Goal: Information Seeking & Learning: Learn about a topic

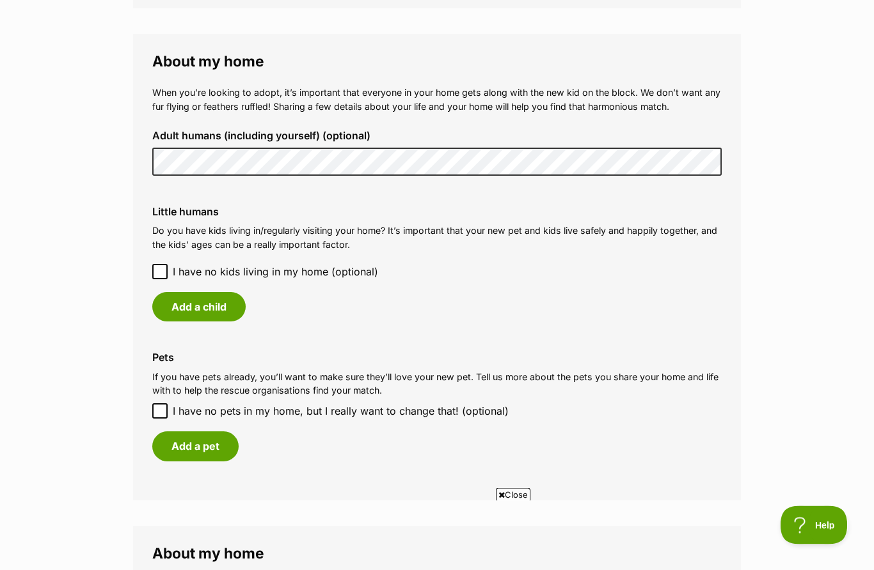
scroll to position [909, 0]
click at [347, 267] on span "I have no kids living in my home (optional)" at bounding box center [275, 271] width 205 height 15
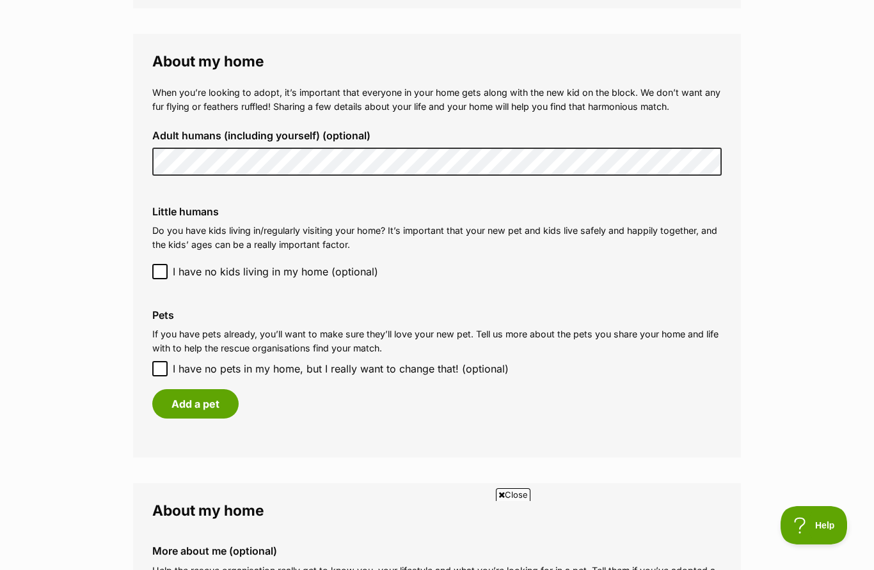
click at [466, 366] on span "I have no pets in my home, but I really want to change that! (optional)" at bounding box center [341, 368] width 336 height 15
click at [168, 366] on input "I have no pets in my home, but I really want to change that! (optional)" at bounding box center [159, 368] width 15 height 15
checkbox input "true"
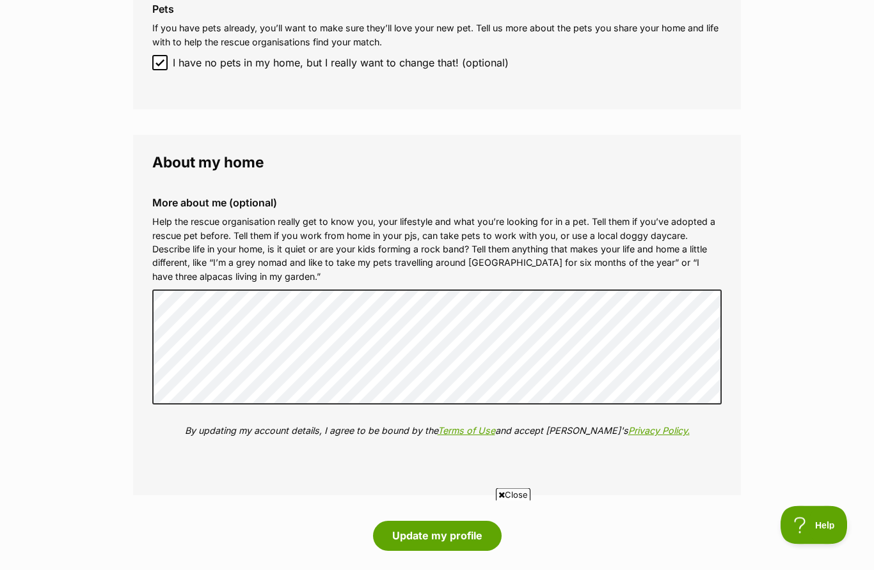
scroll to position [1216, 0]
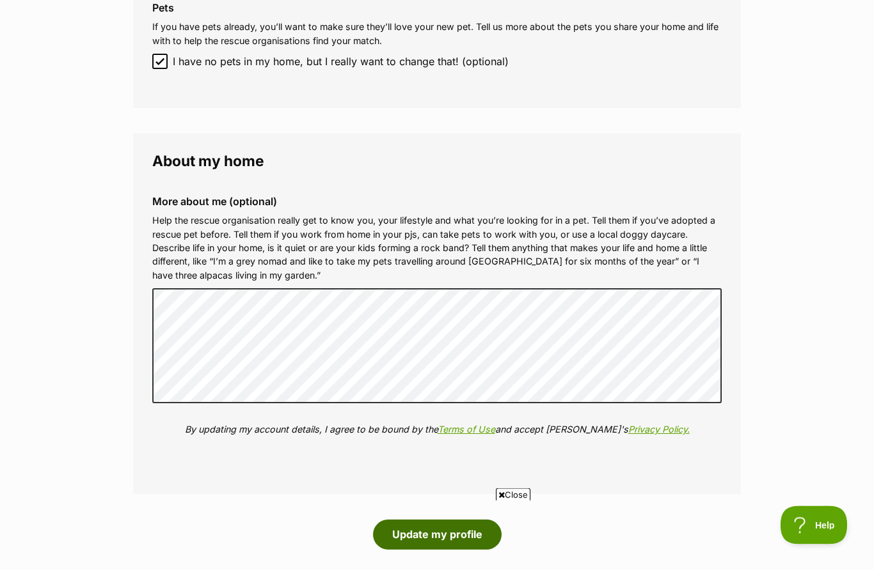
click at [452, 522] on button "Update my profile" at bounding box center [437, 535] width 129 height 29
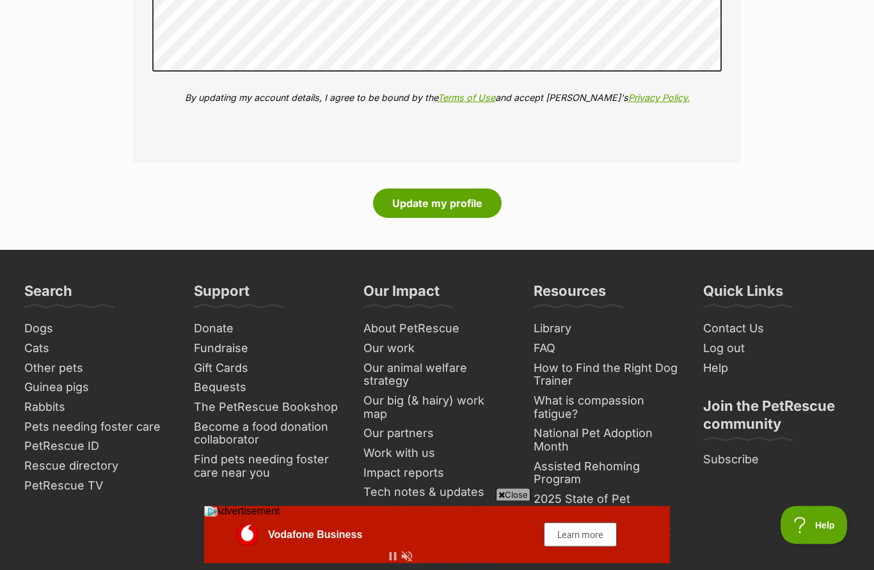
scroll to position [1584, 0]
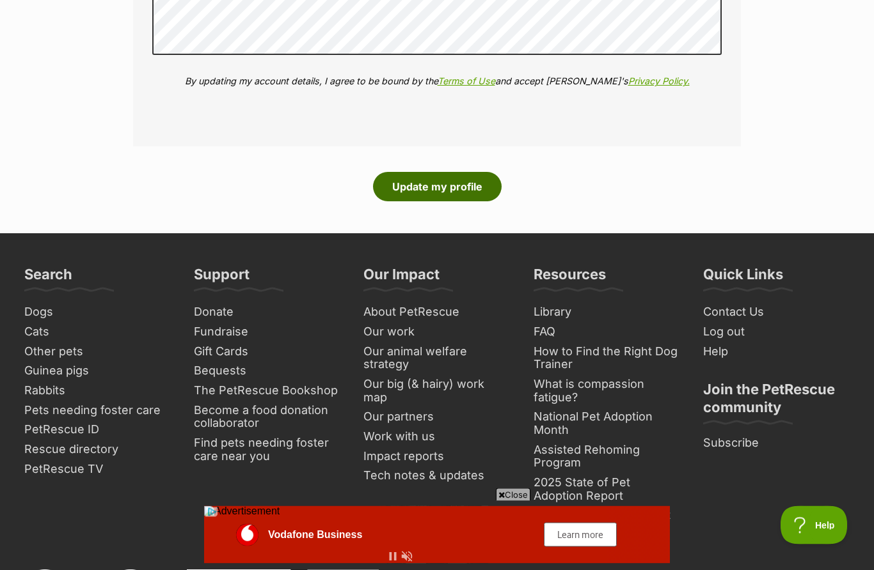
click at [475, 179] on button "Update my profile" at bounding box center [437, 187] width 129 height 29
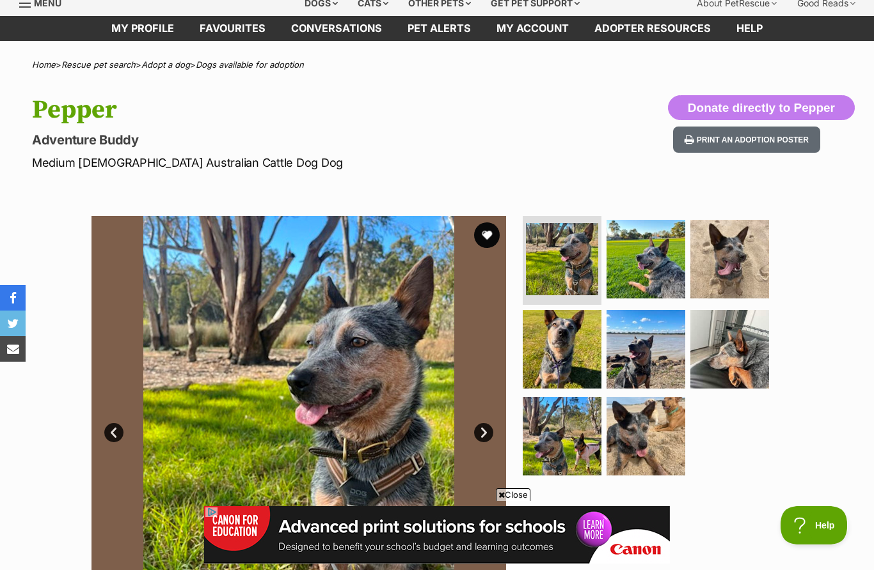
scroll to position [14, 0]
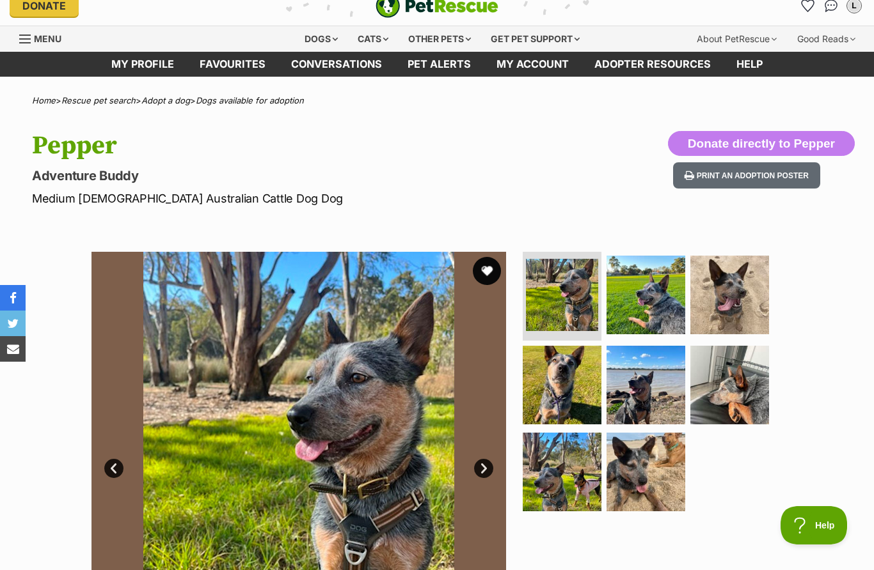
click at [490, 270] on button "favourite" at bounding box center [487, 271] width 28 height 28
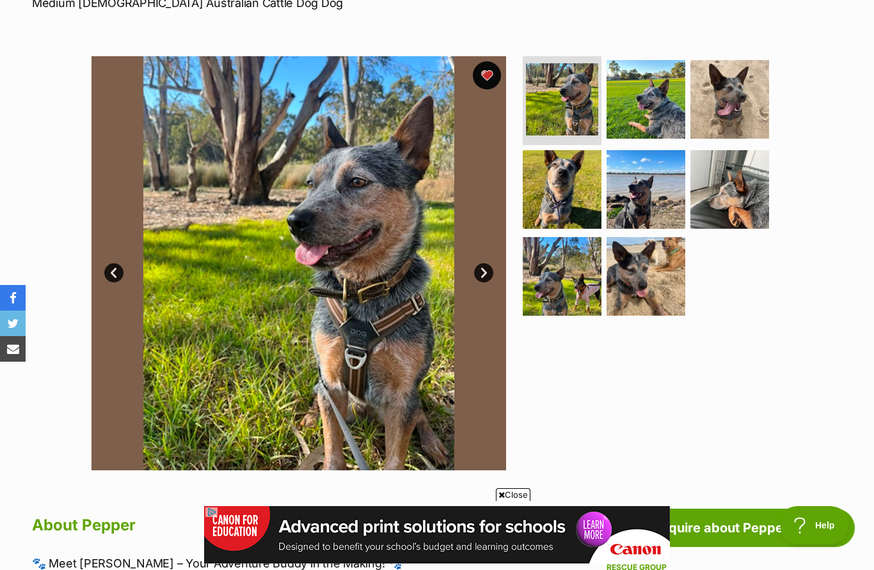
scroll to position [126, 0]
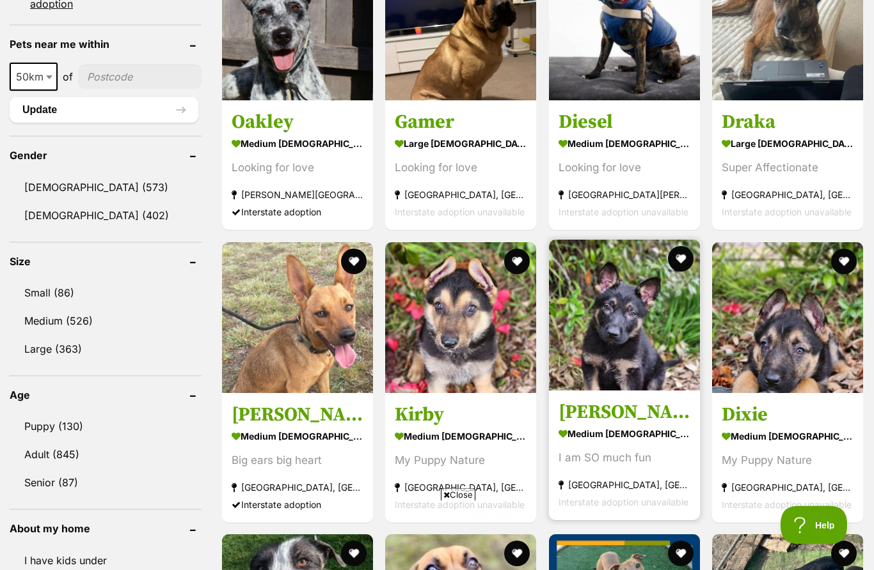
scroll to position [968, 0]
click at [615, 325] on img at bounding box center [624, 315] width 151 height 151
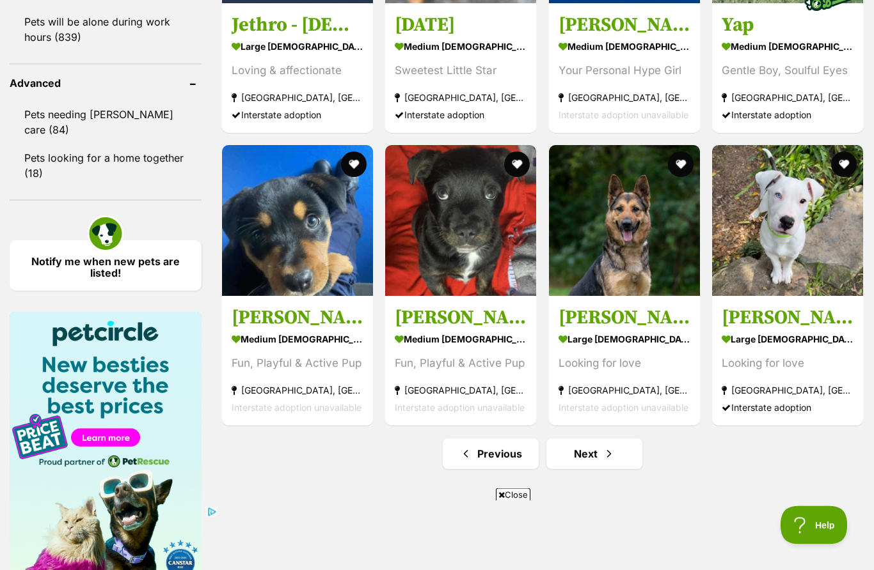
scroll to position [1651, 0]
click at [595, 455] on link "Next" at bounding box center [594, 454] width 96 height 31
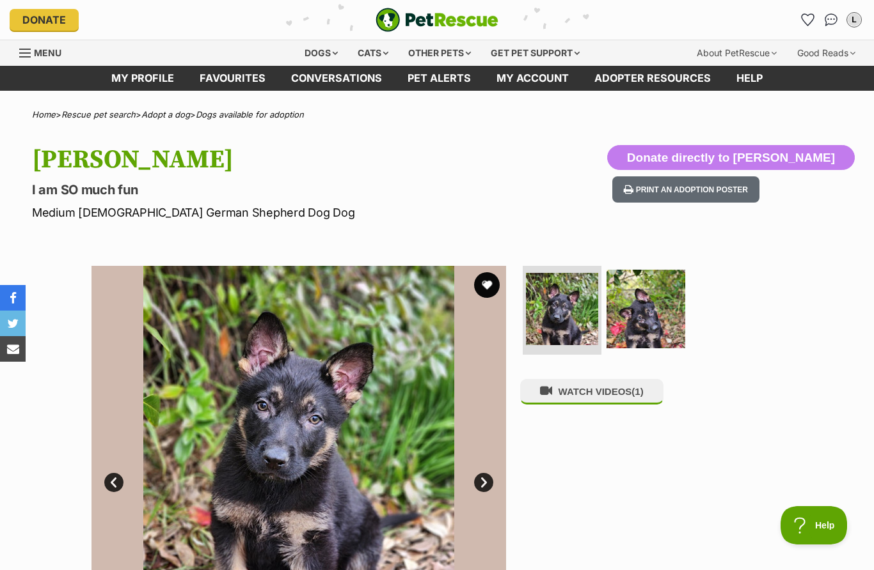
scroll to position [15, 0]
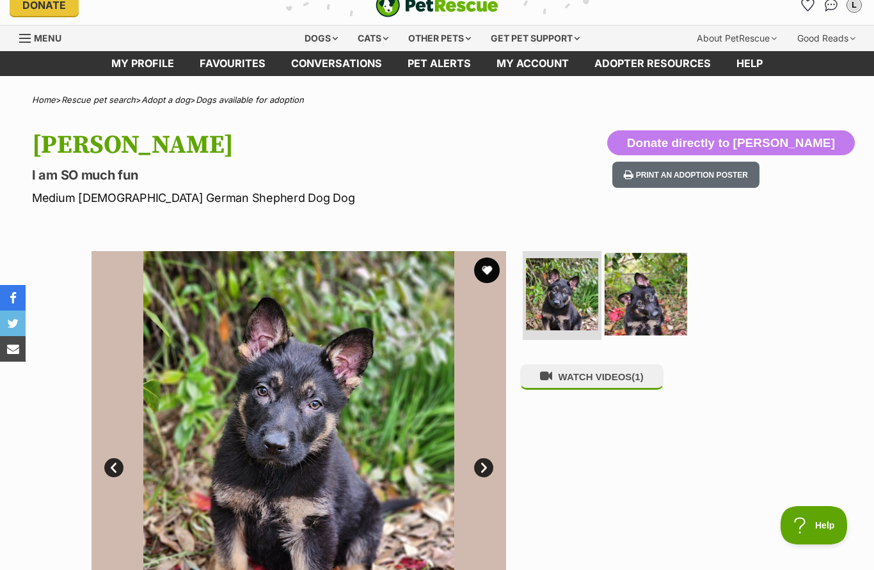
click at [640, 298] on img at bounding box center [645, 294] width 82 height 82
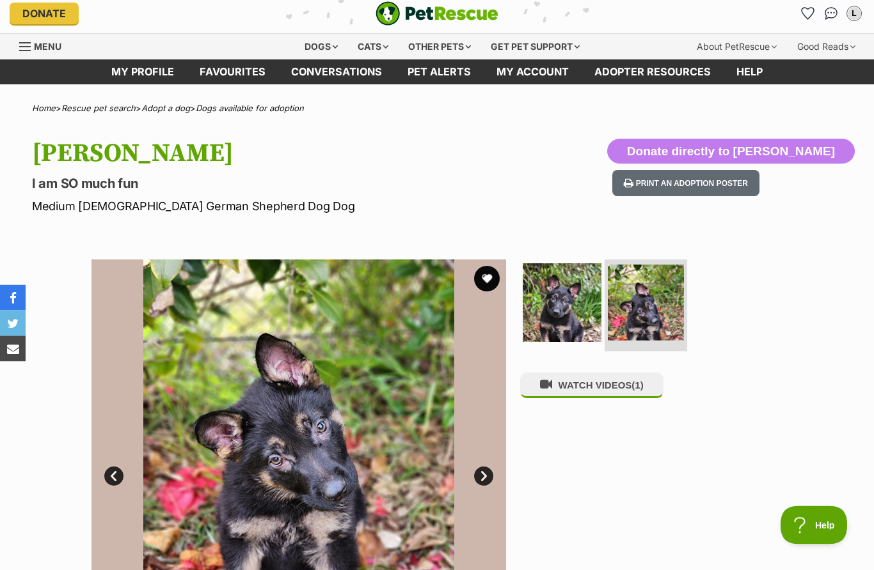
scroll to position [0, 0]
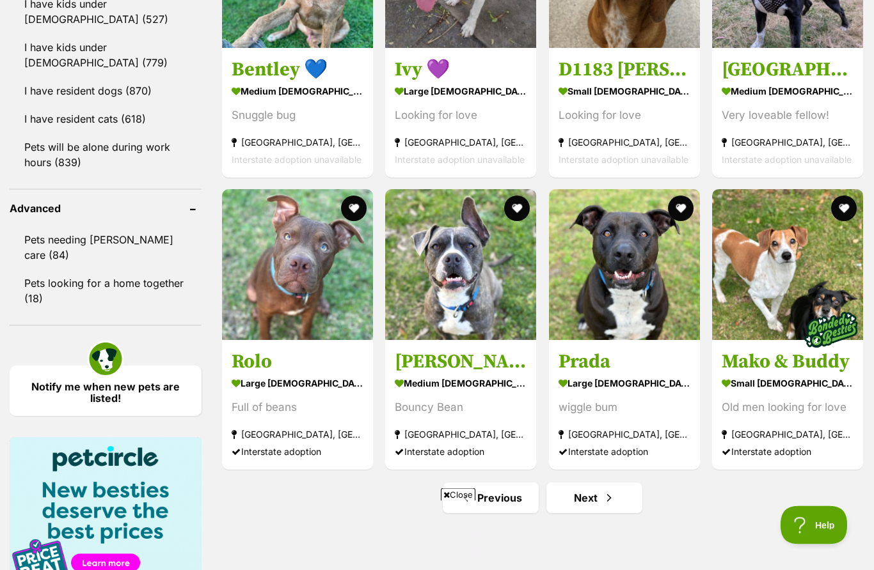
scroll to position [1525, 0]
click at [613, 503] on span "Next page" at bounding box center [608, 498] width 13 height 15
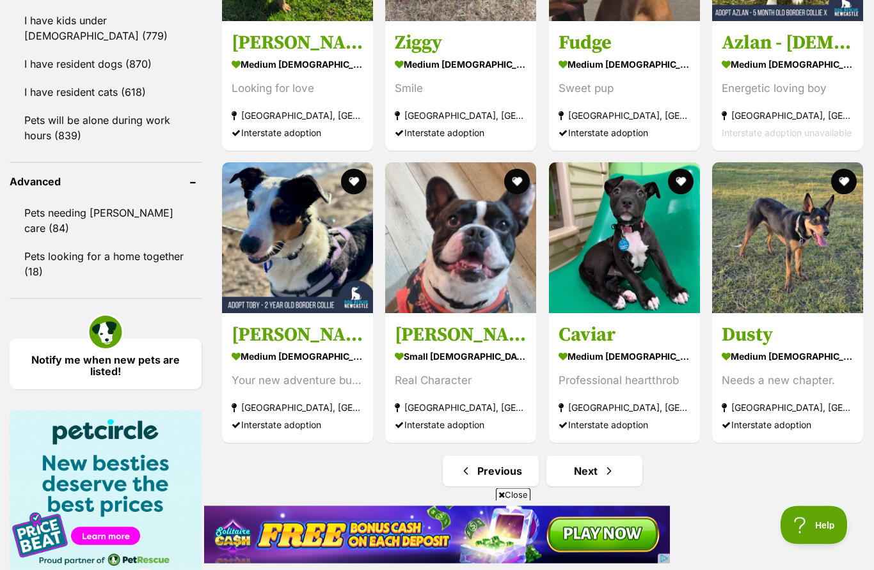
scroll to position [1552, 0]
click at [608, 464] on span "Next page" at bounding box center [608, 471] width 13 height 15
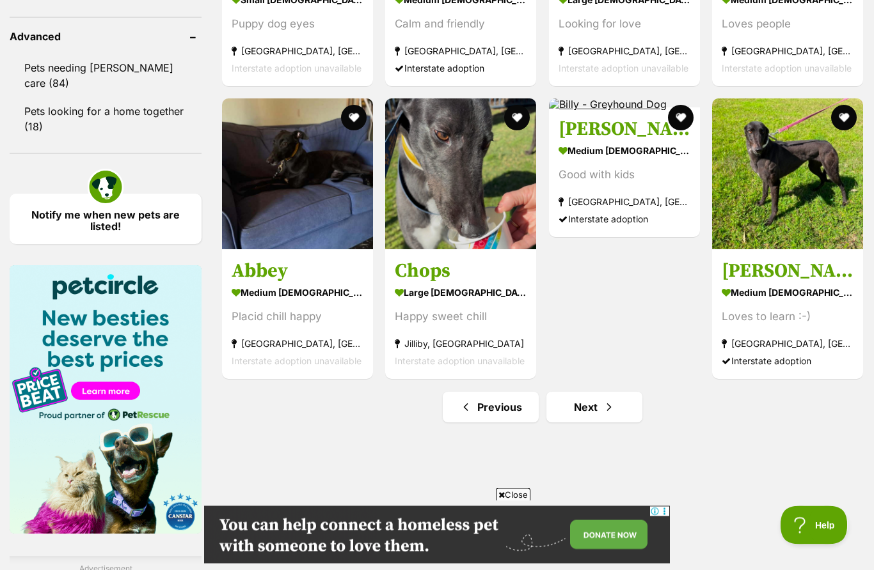
scroll to position [1697, 0]
click at [637, 401] on link "Next" at bounding box center [594, 407] width 96 height 31
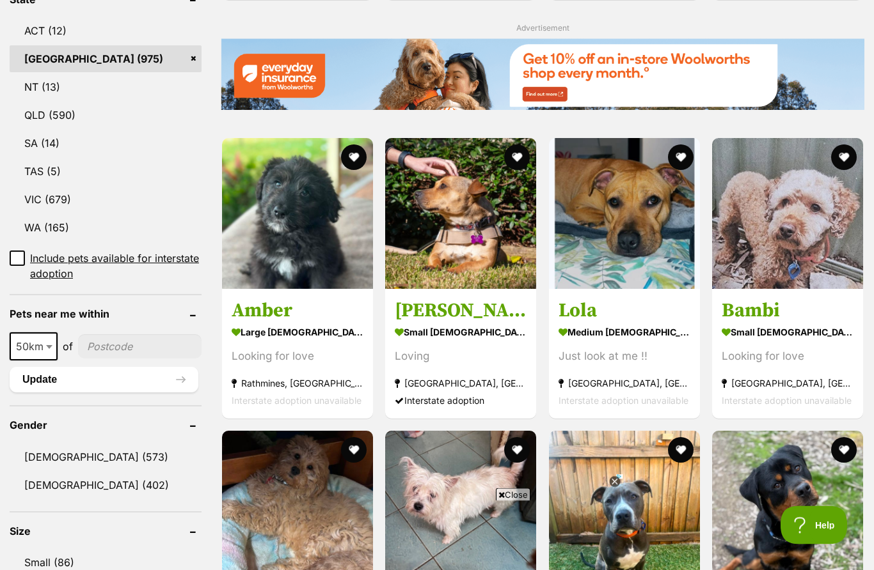
scroll to position [698, 0]
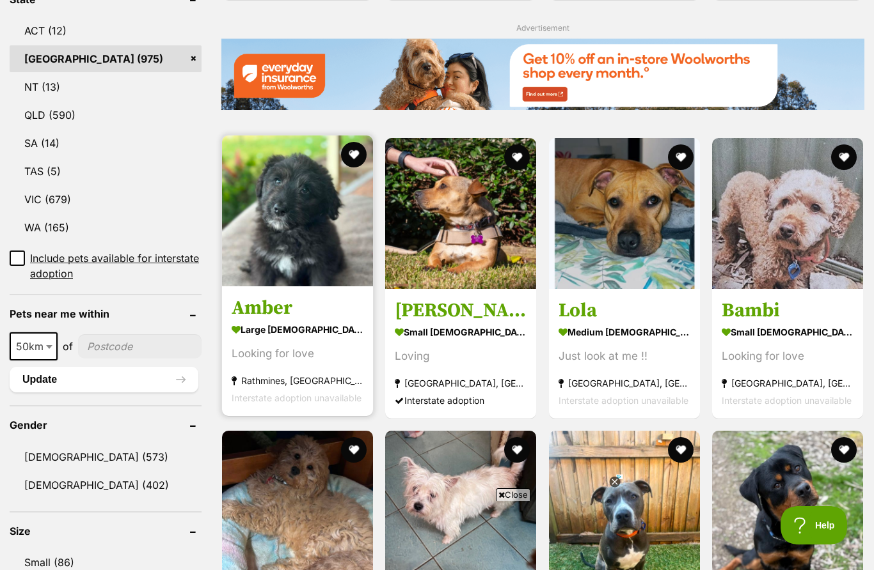
click at [311, 231] on img at bounding box center [297, 211] width 151 height 151
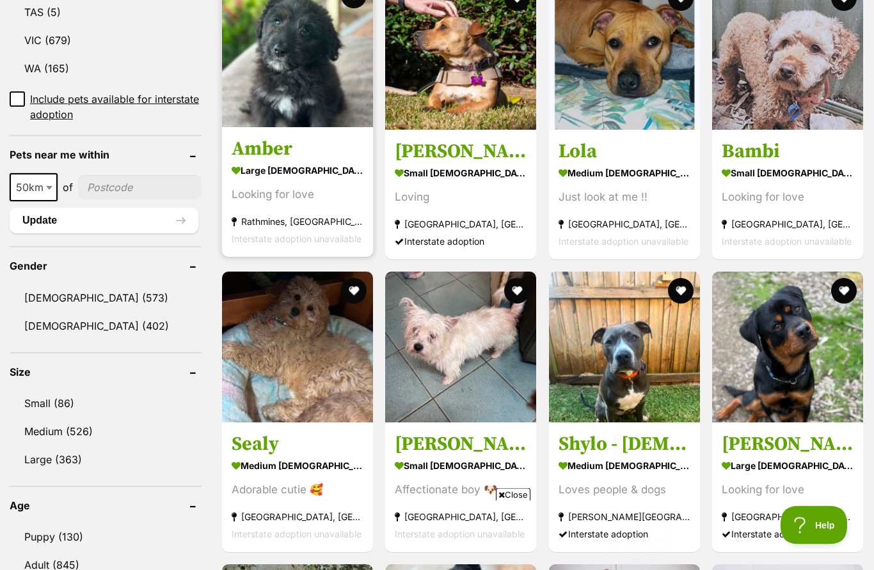
scroll to position [858, 0]
click at [282, 167] on strong "large [DEMOGRAPHIC_DATA] Dog" at bounding box center [298, 170] width 132 height 19
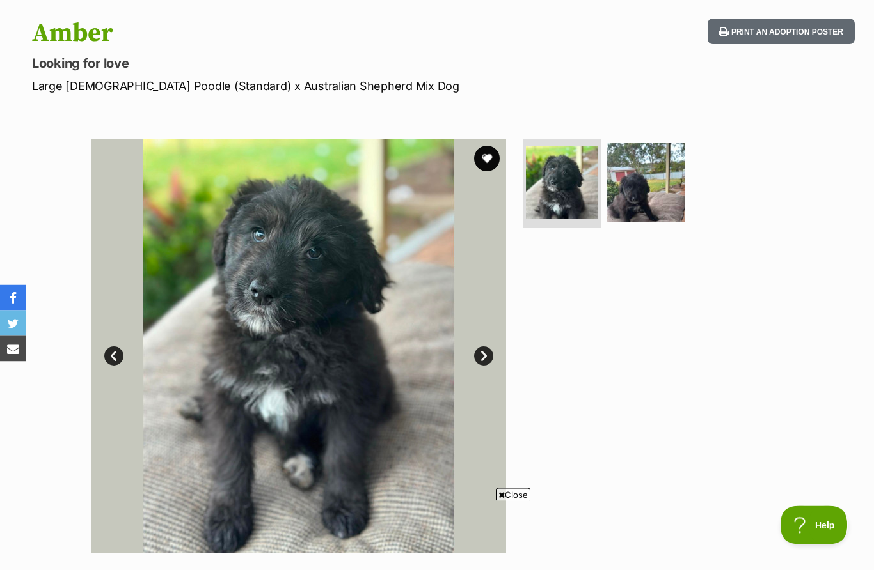
scroll to position [127, 0]
click at [482, 146] on button "favourite" at bounding box center [487, 159] width 28 height 28
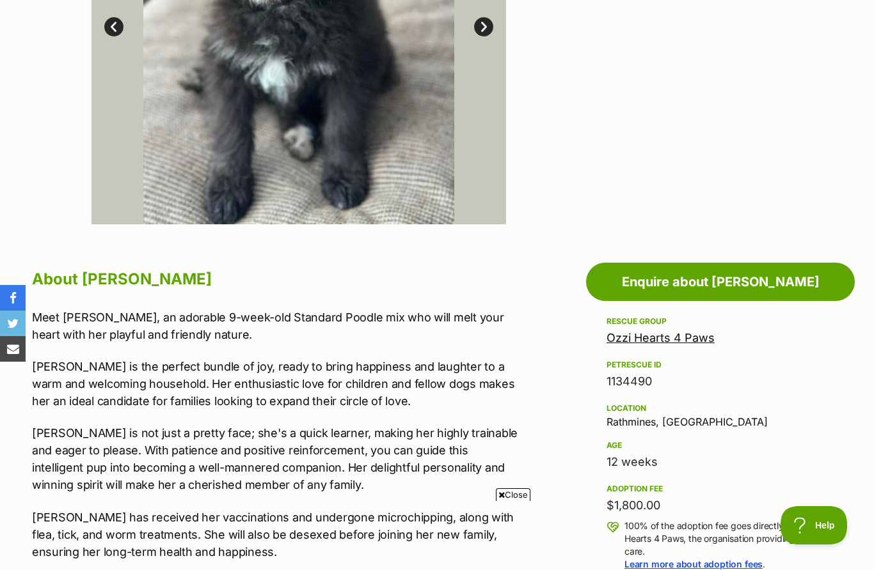
scroll to position [455, 0]
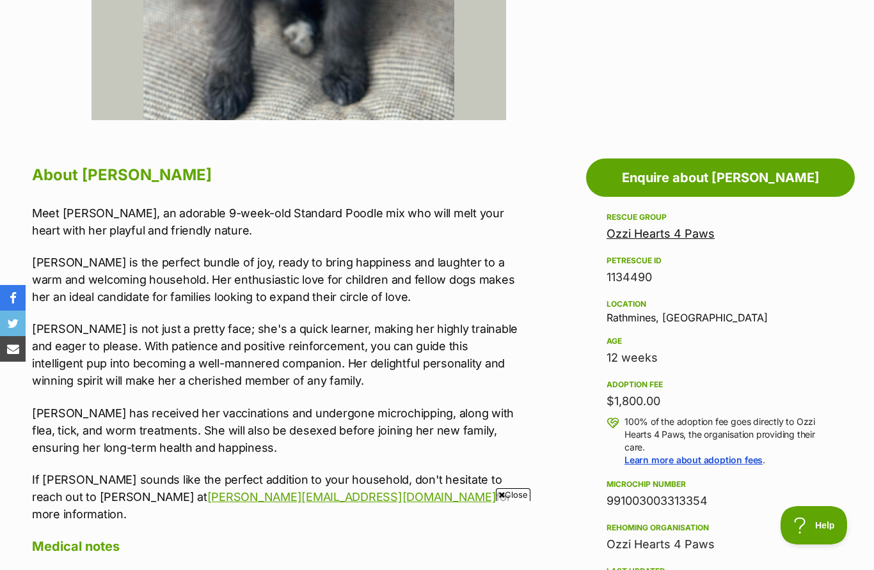
click at [700, 233] on link "Ozzi Hearts 4 Paws" at bounding box center [660, 233] width 108 height 13
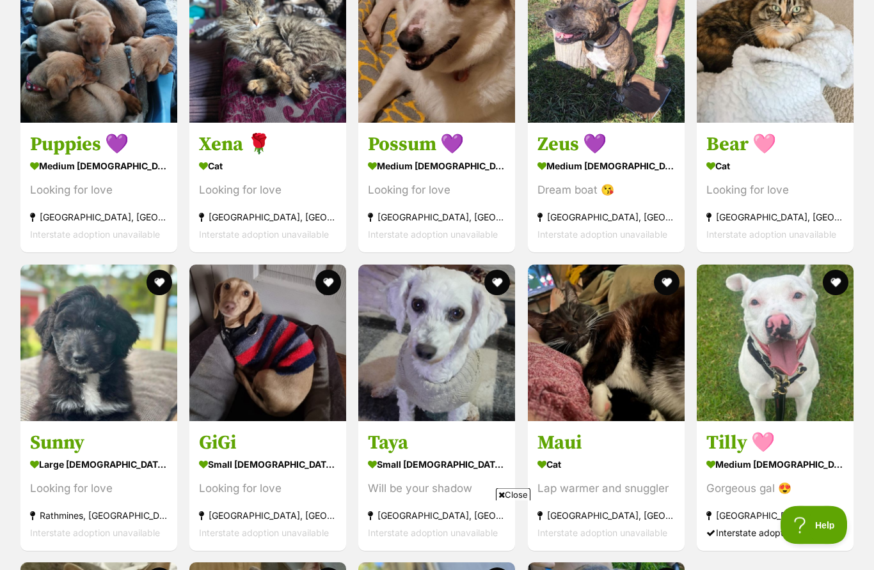
scroll to position [2996, 0]
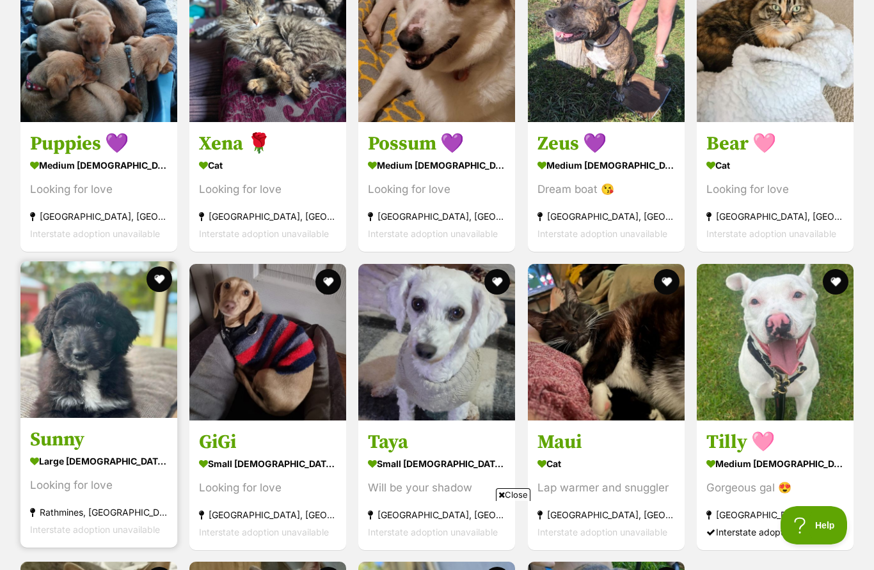
click at [62, 395] on img at bounding box center [98, 340] width 157 height 157
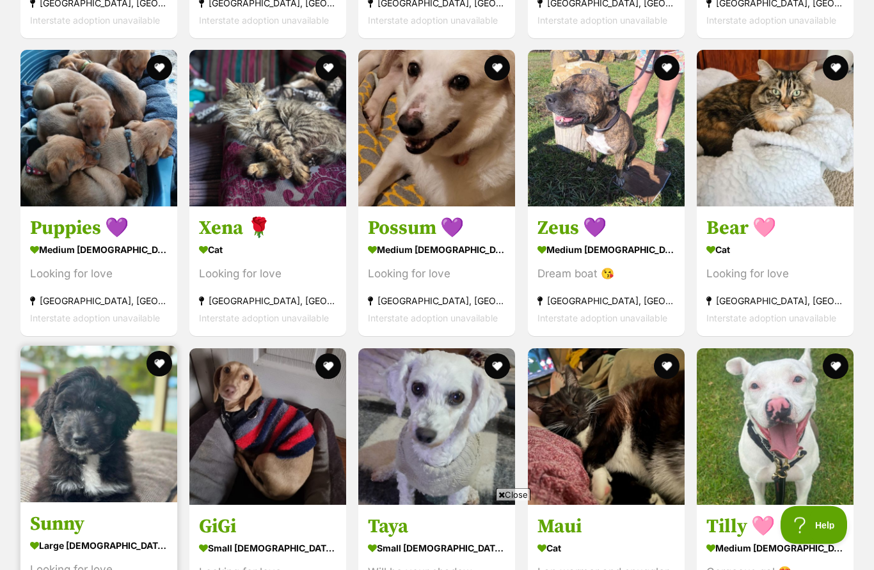
scroll to position [2878, 0]
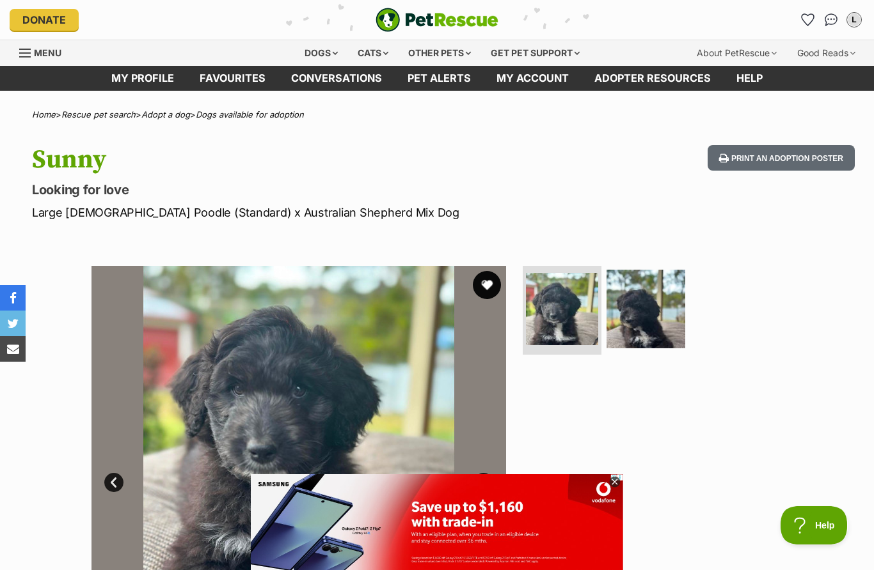
click at [486, 278] on button "favourite" at bounding box center [487, 285] width 28 height 28
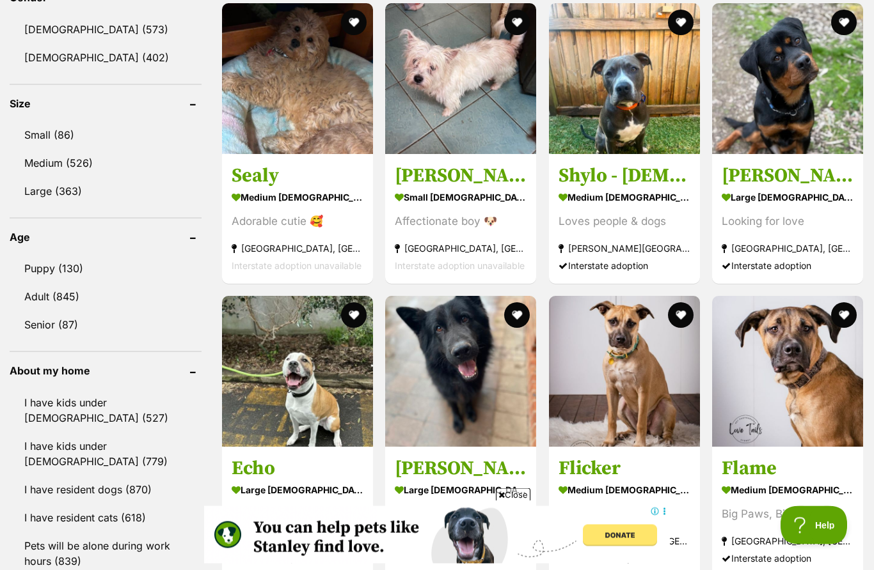
scroll to position [1126, 0]
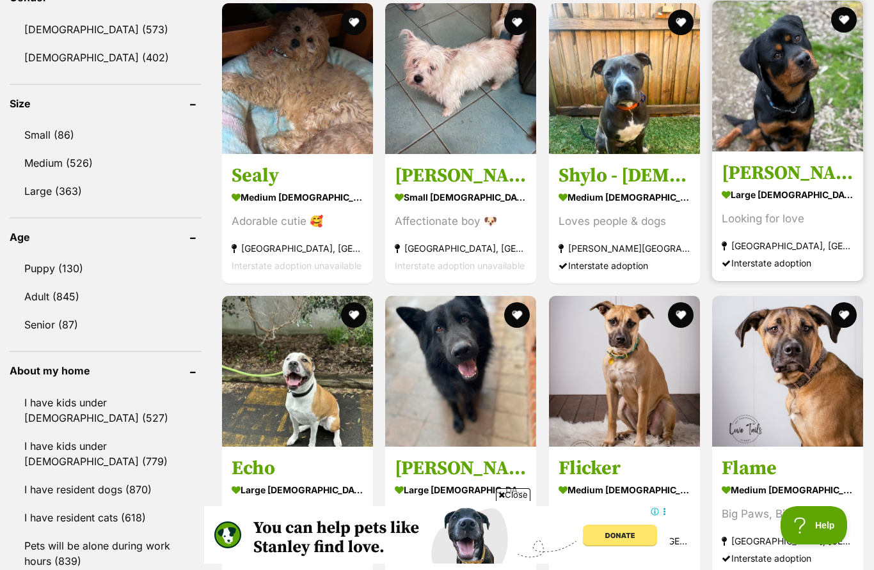
click at [782, 80] on img at bounding box center [787, 76] width 151 height 151
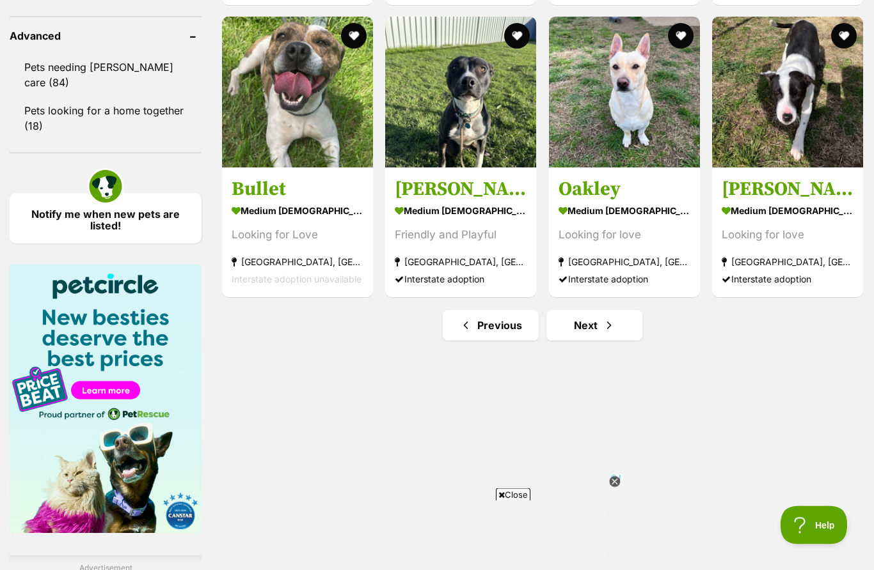
scroll to position [1699, 0]
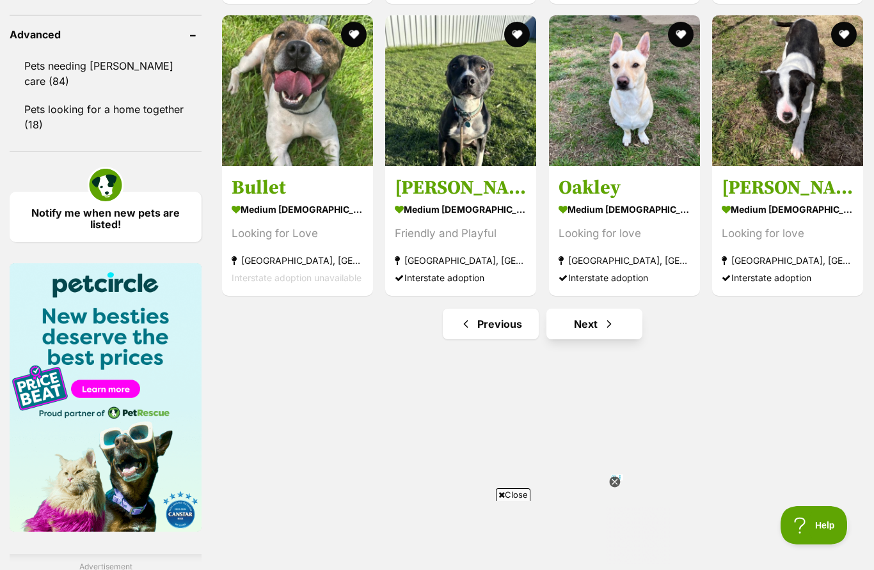
click at [620, 329] on link "Next" at bounding box center [594, 324] width 96 height 31
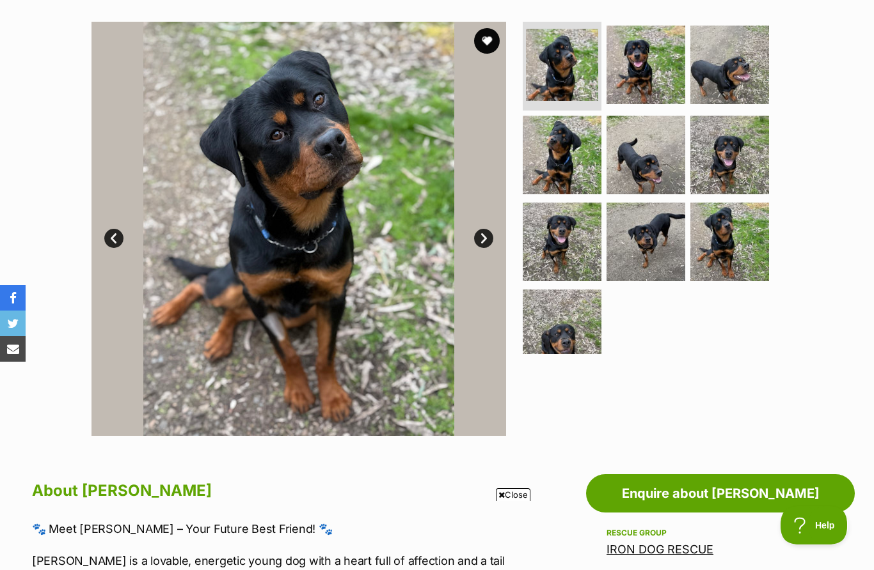
scroll to position [242, 0]
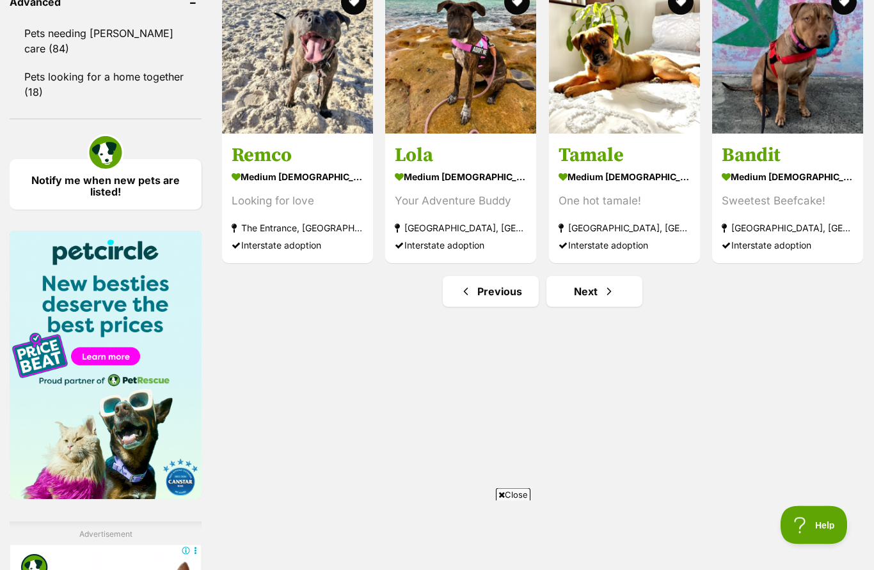
scroll to position [1732, 0]
click at [612, 290] on span "Next page" at bounding box center [608, 291] width 13 height 15
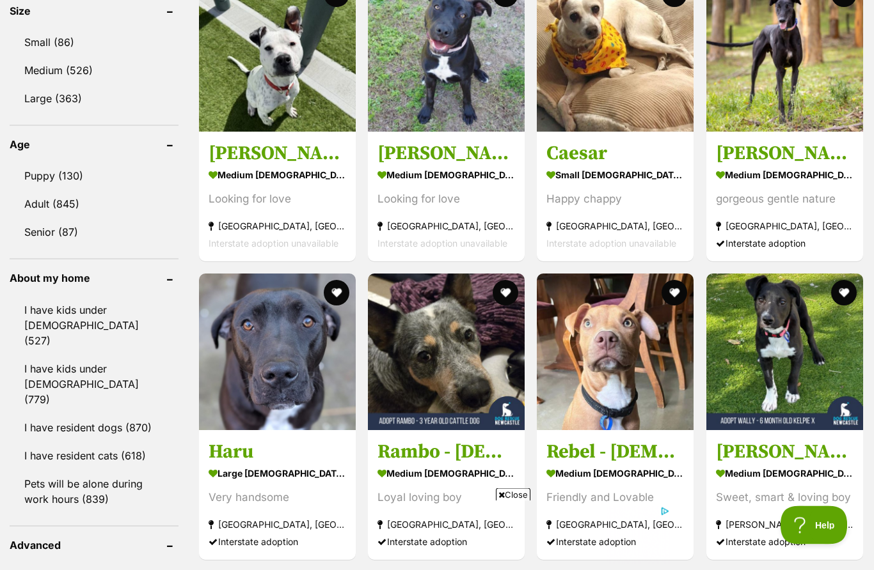
scroll to position [1252, 0]
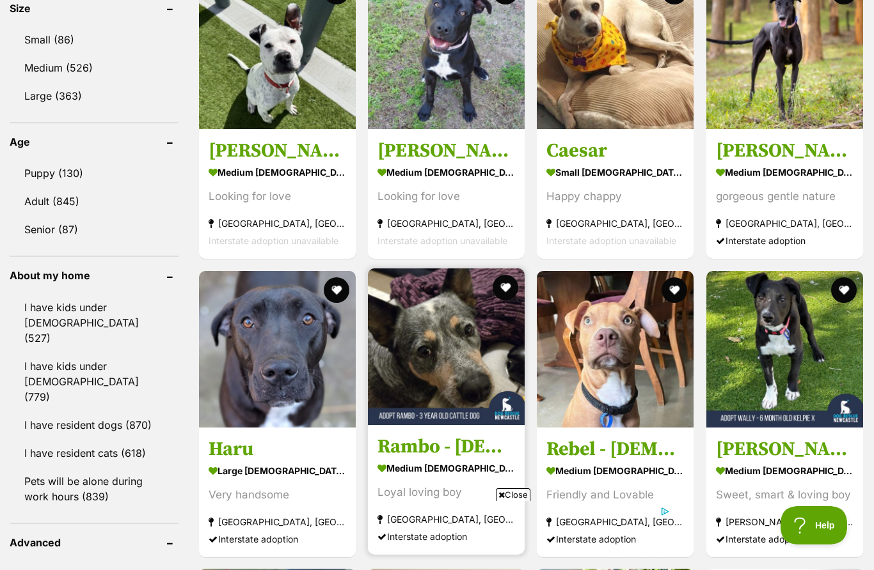
click at [430, 386] on img at bounding box center [446, 347] width 157 height 157
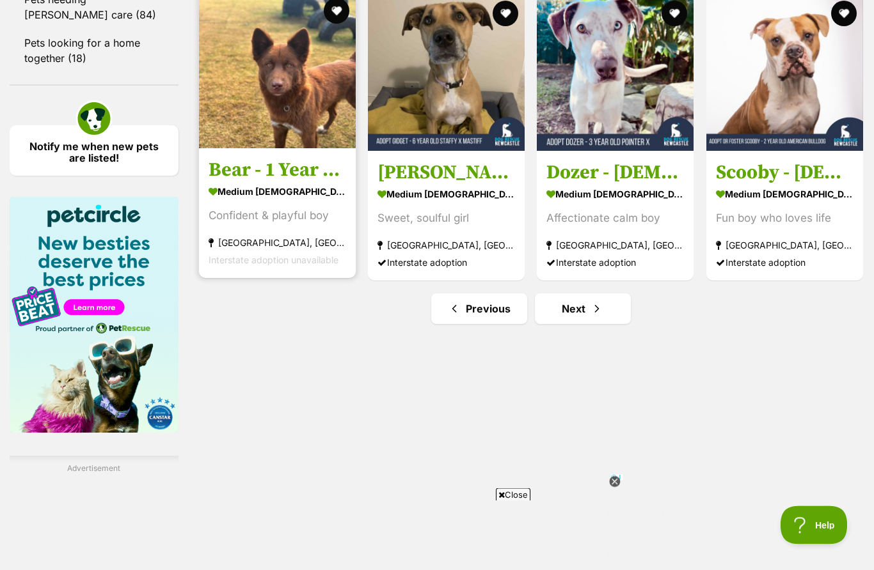
scroll to position [1827, 0]
click at [259, 123] on img at bounding box center [277, 70] width 157 height 157
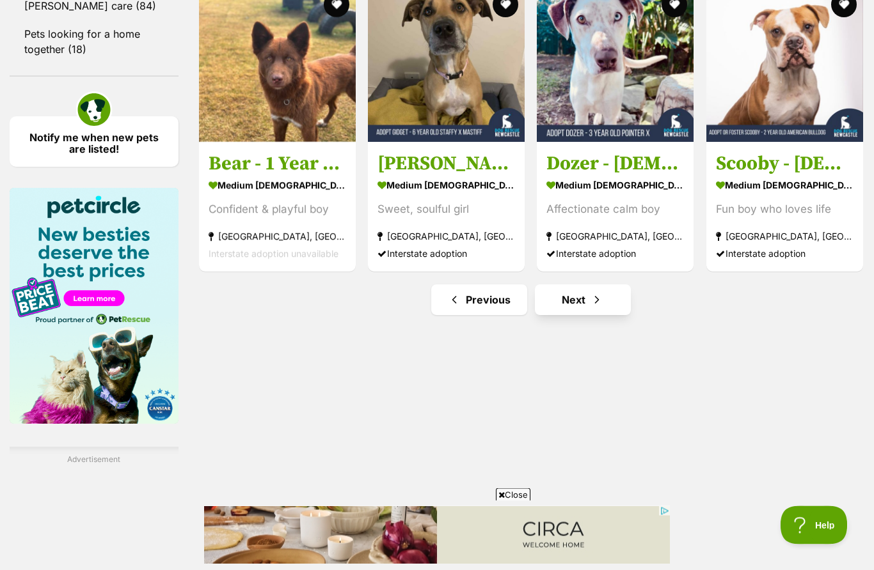
scroll to position [1836, 0]
click at [590, 308] on span "Next page" at bounding box center [596, 299] width 13 height 15
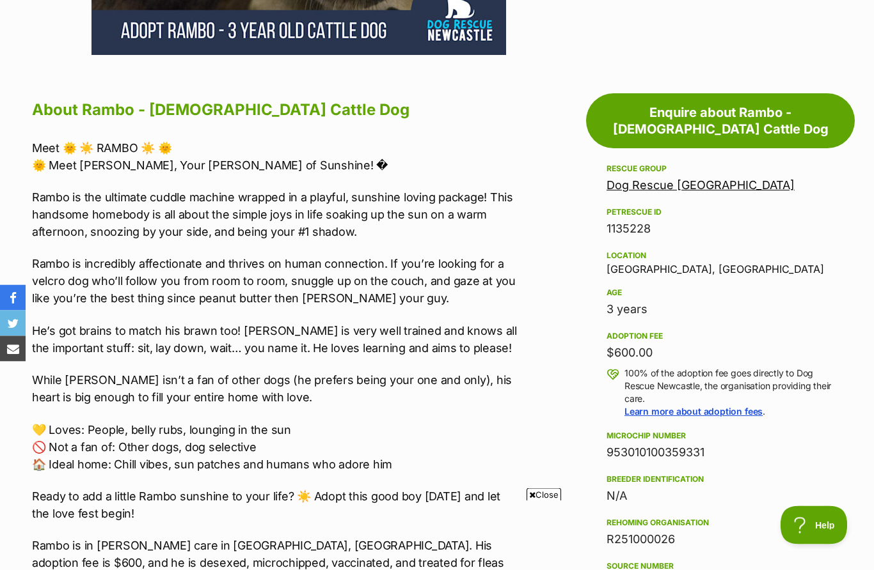
scroll to position [655, 0]
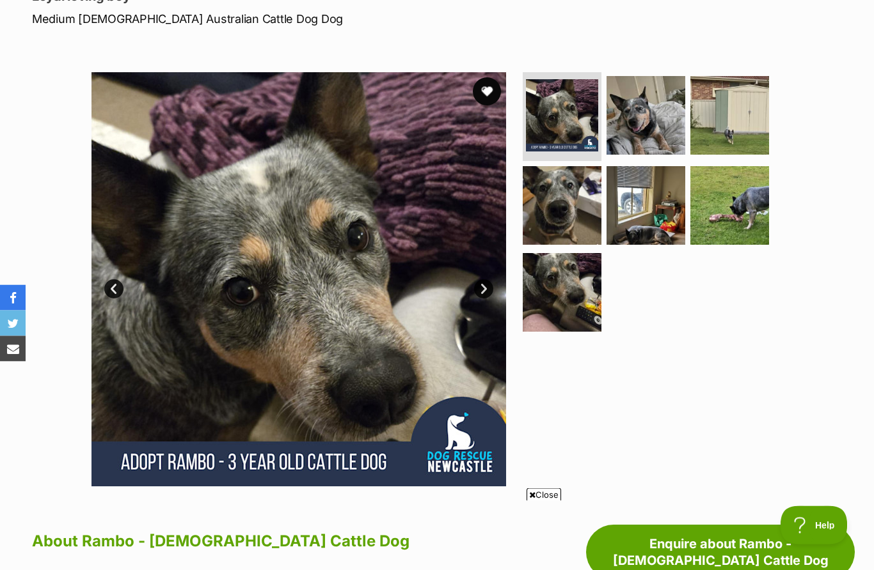
click at [490, 78] on button "favourite" at bounding box center [487, 92] width 28 height 28
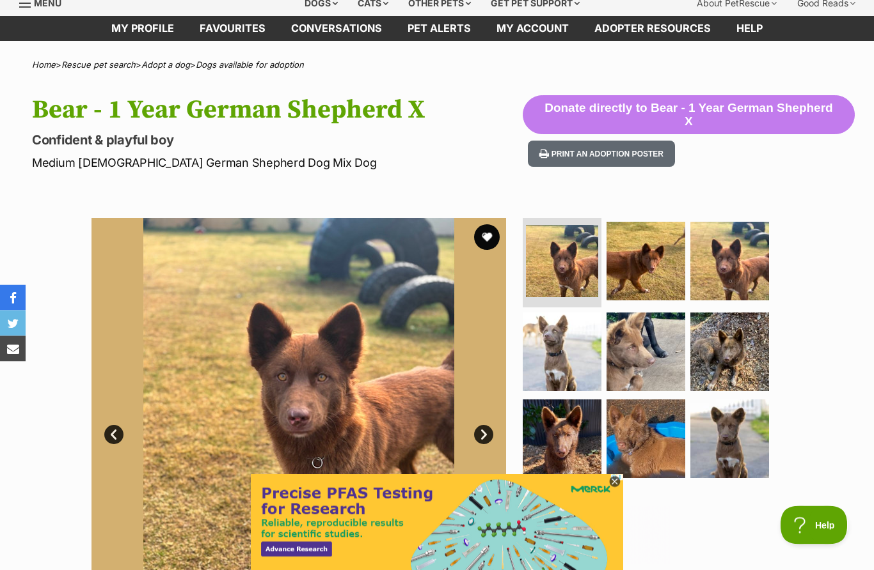
scroll to position [50, 0]
click at [726, 268] on img at bounding box center [729, 261] width 82 height 82
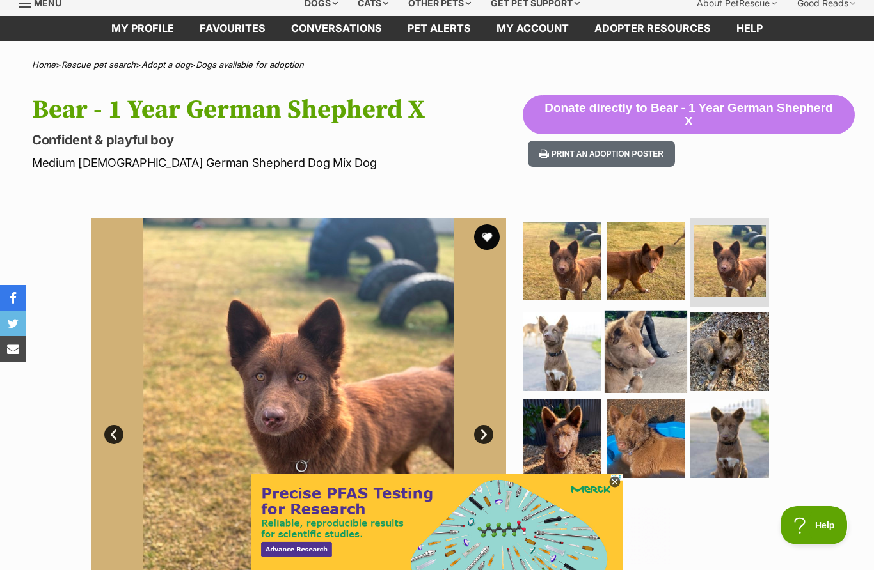
click at [635, 365] on img at bounding box center [645, 352] width 82 height 82
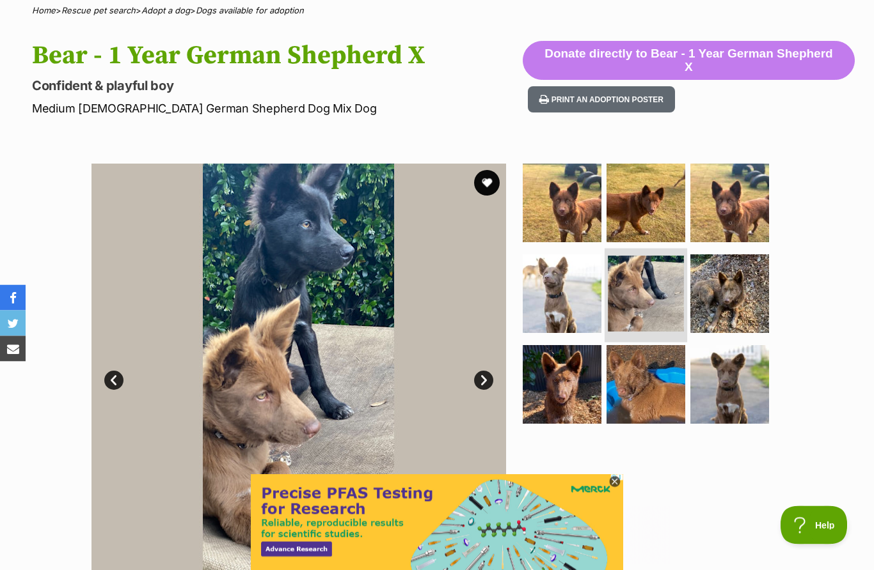
scroll to position [104, 0]
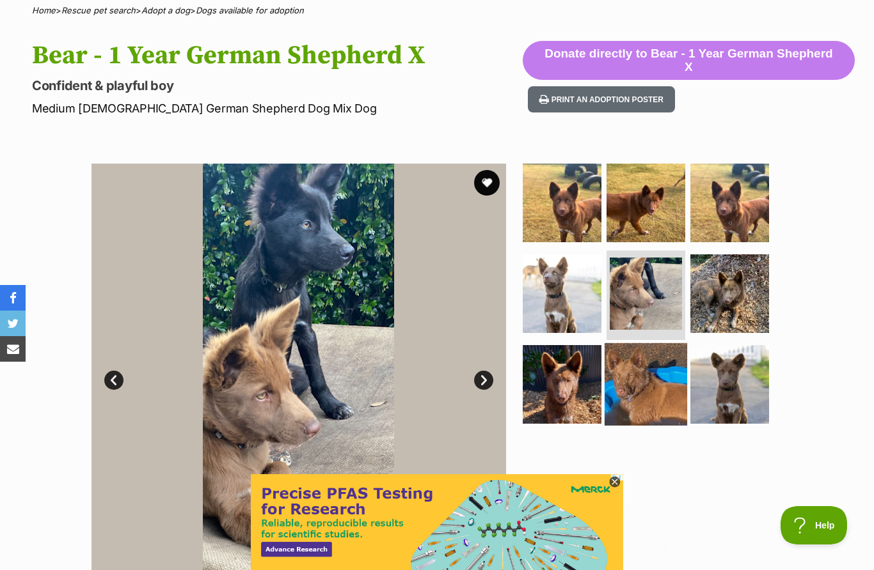
click at [636, 384] on img at bounding box center [645, 384] width 82 height 82
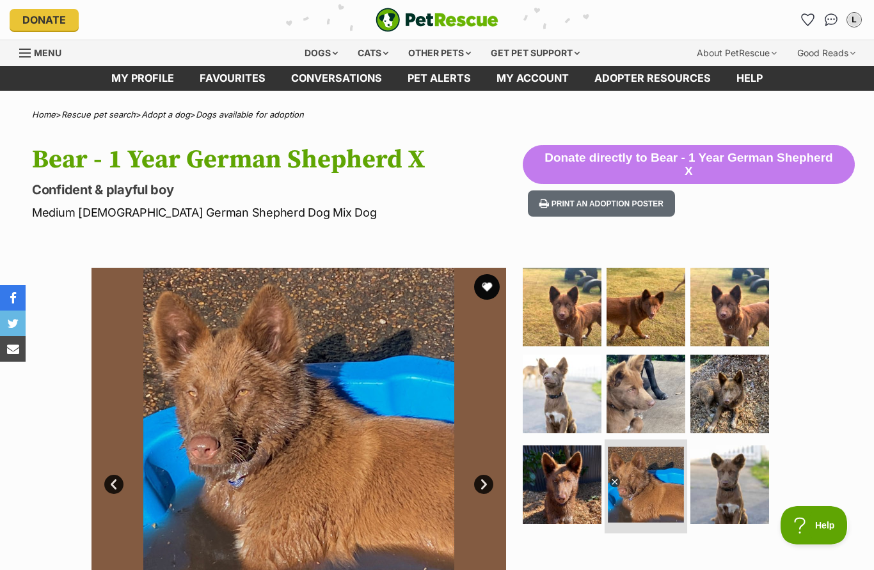
scroll to position [0, 0]
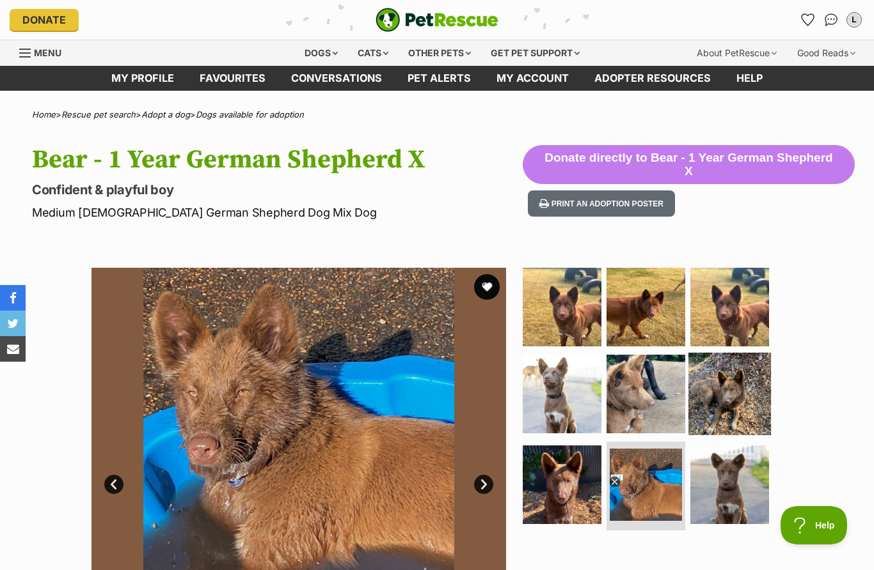
click at [741, 385] on img at bounding box center [729, 394] width 82 height 82
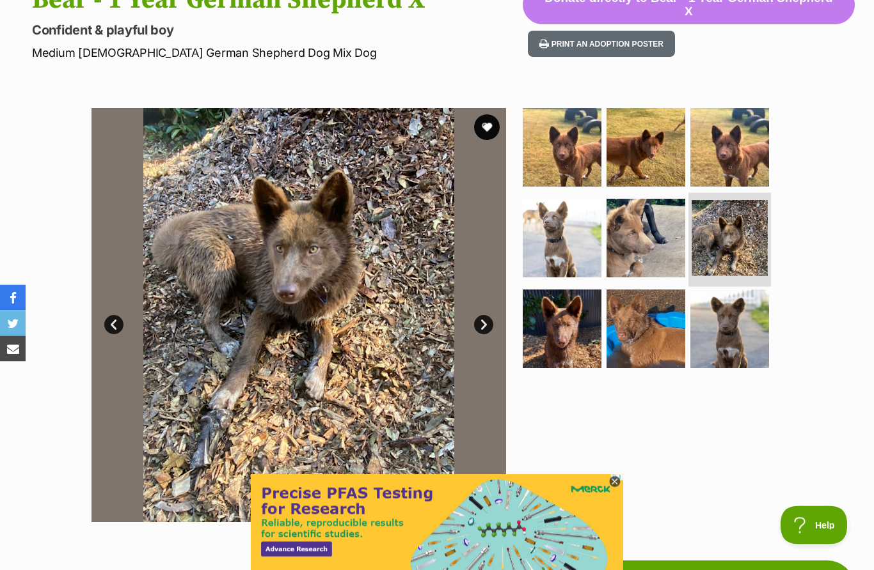
scroll to position [160, 0]
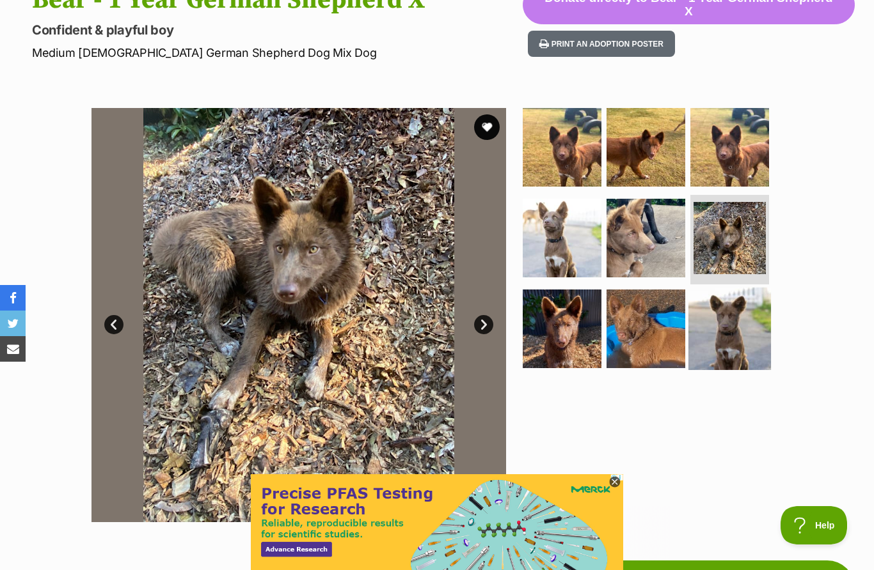
click at [741, 332] on img at bounding box center [729, 328] width 82 height 82
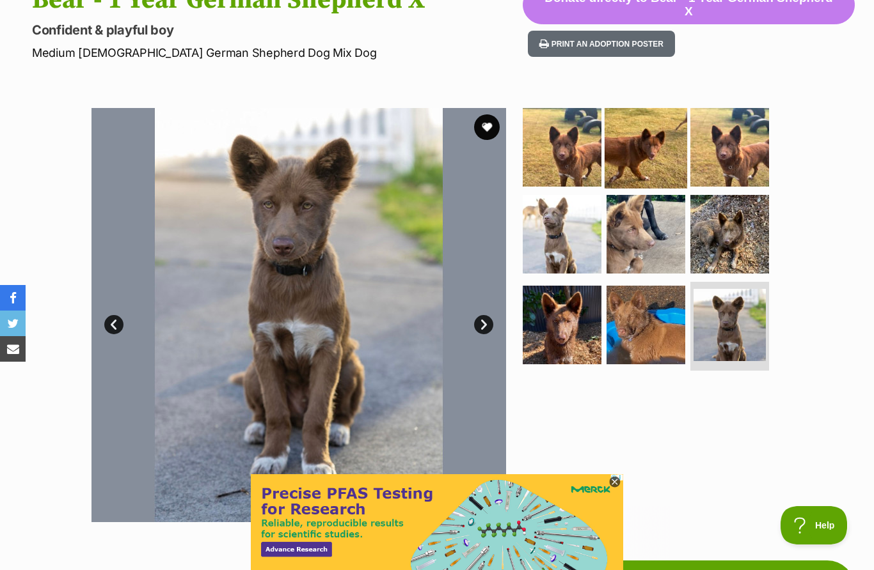
click at [659, 148] on img at bounding box center [645, 147] width 82 height 82
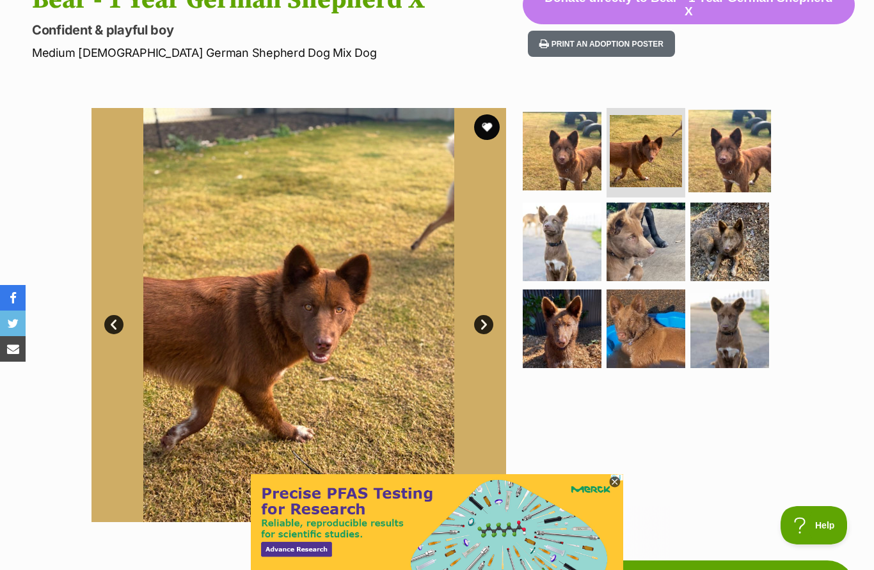
click at [726, 145] on img at bounding box center [729, 151] width 82 height 82
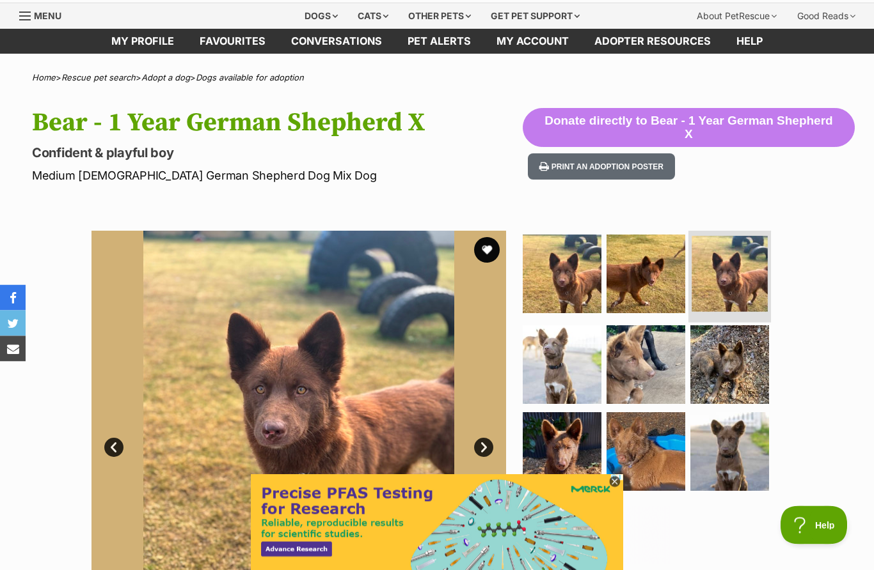
scroll to position [33, 0]
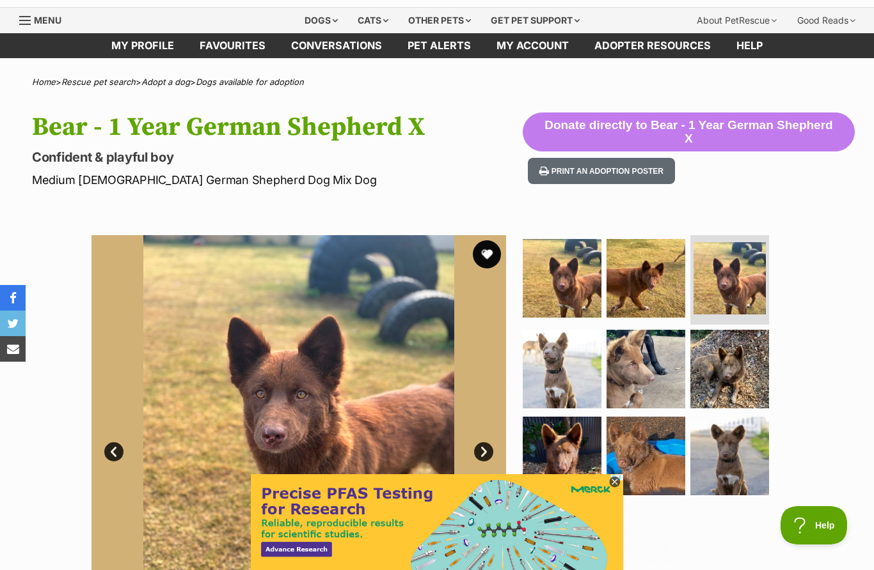
click at [489, 255] on button "favourite" at bounding box center [487, 254] width 28 height 28
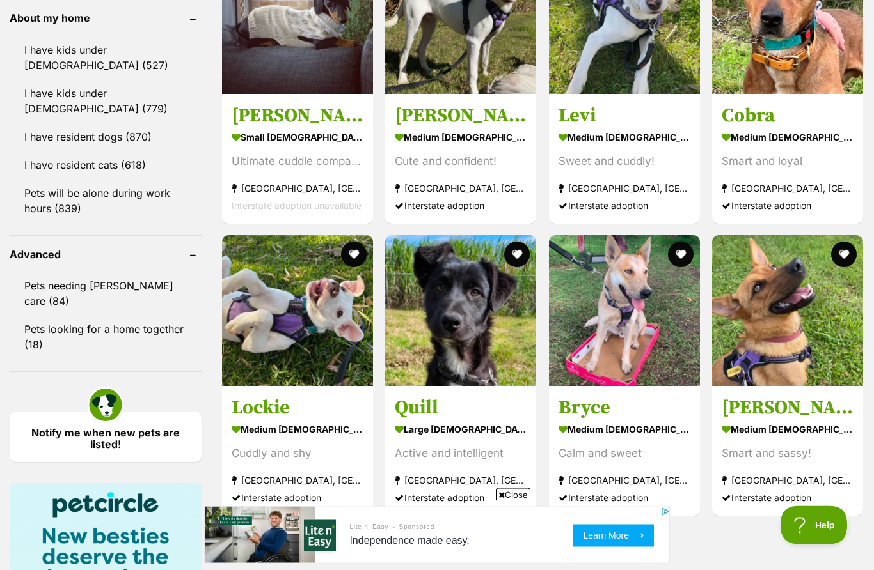
scroll to position [1479, 0]
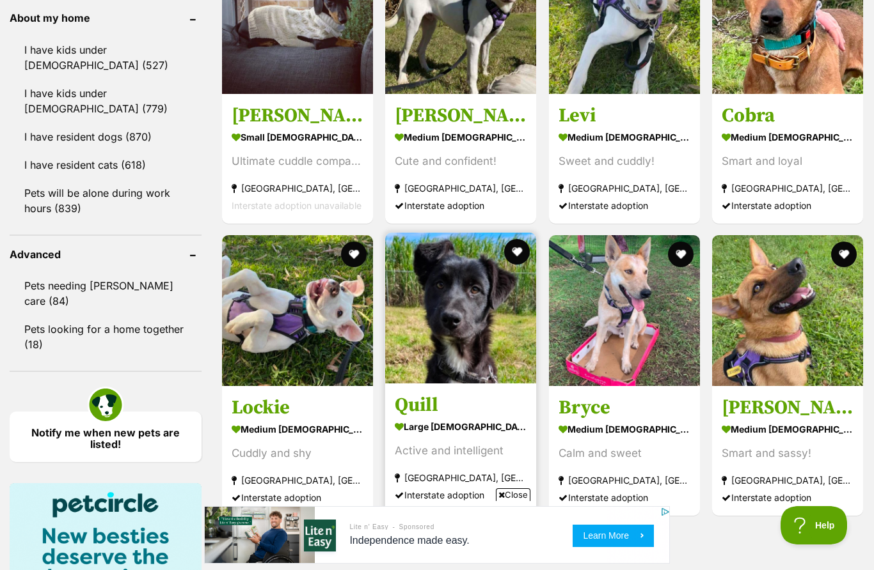
click at [463, 328] on img at bounding box center [460, 308] width 151 height 151
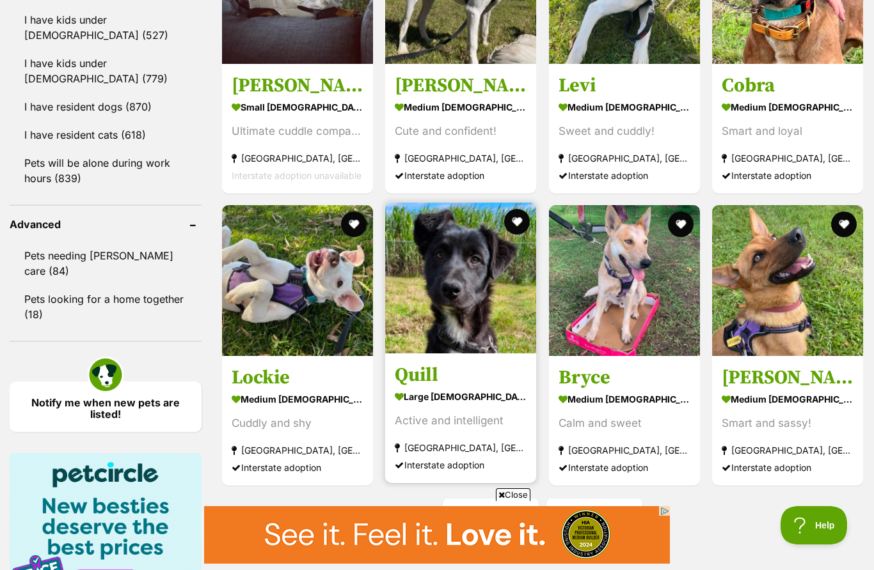
scroll to position [0, 0]
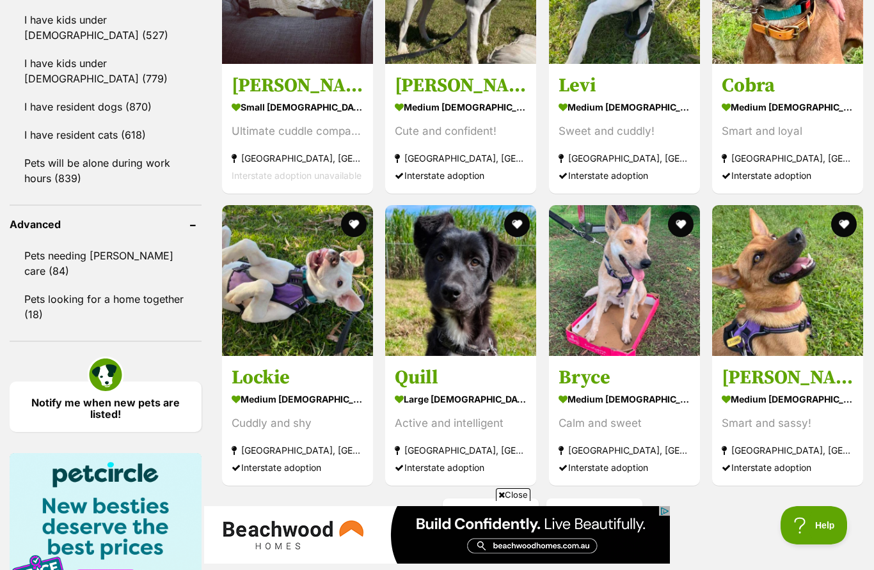
click at [624, 511] on link "Next" at bounding box center [594, 514] width 96 height 31
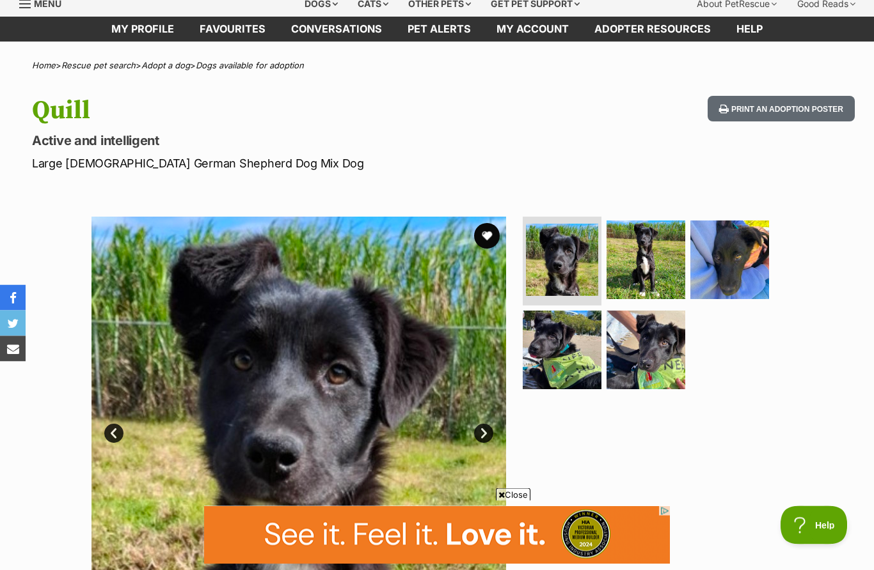
scroll to position [49, 0]
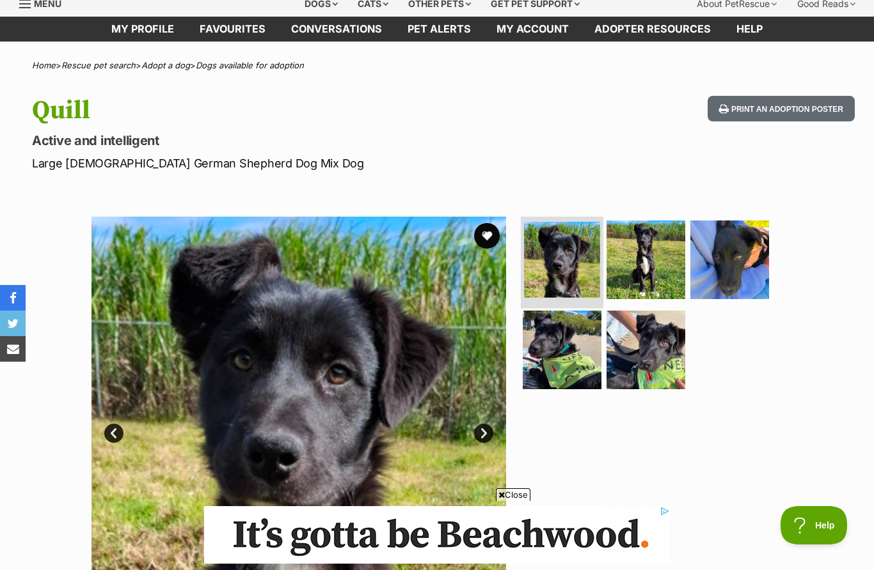
click at [581, 238] on img at bounding box center [562, 260] width 76 height 76
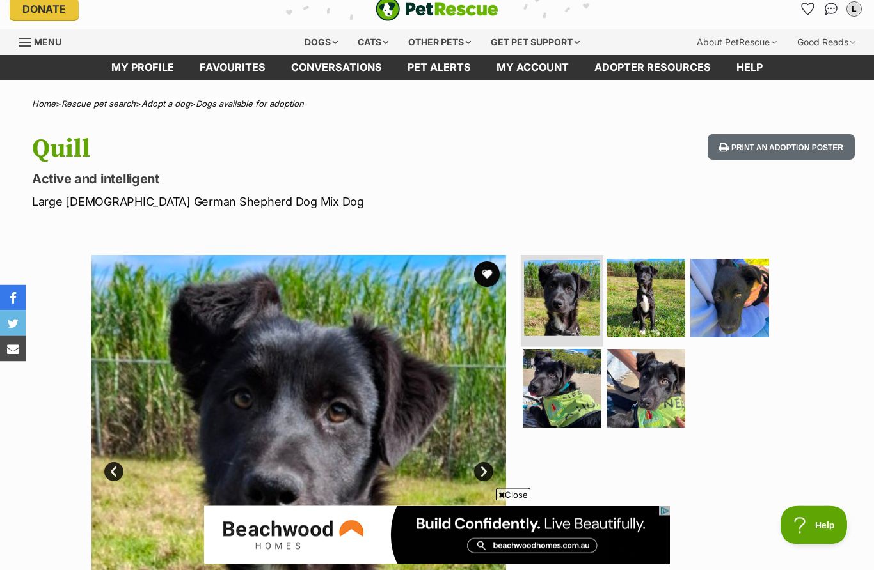
scroll to position [4, 0]
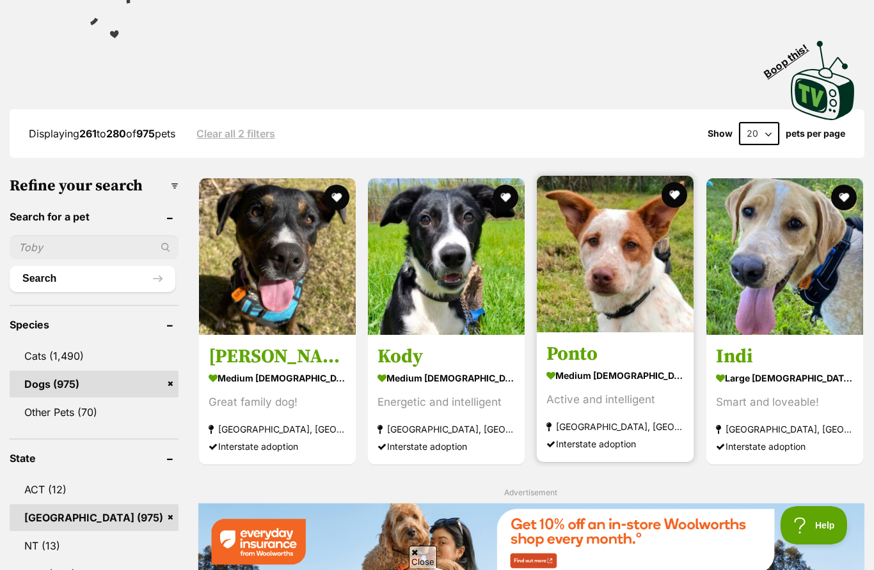
click at [609, 270] on img at bounding box center [615, 254] width 157 height 157
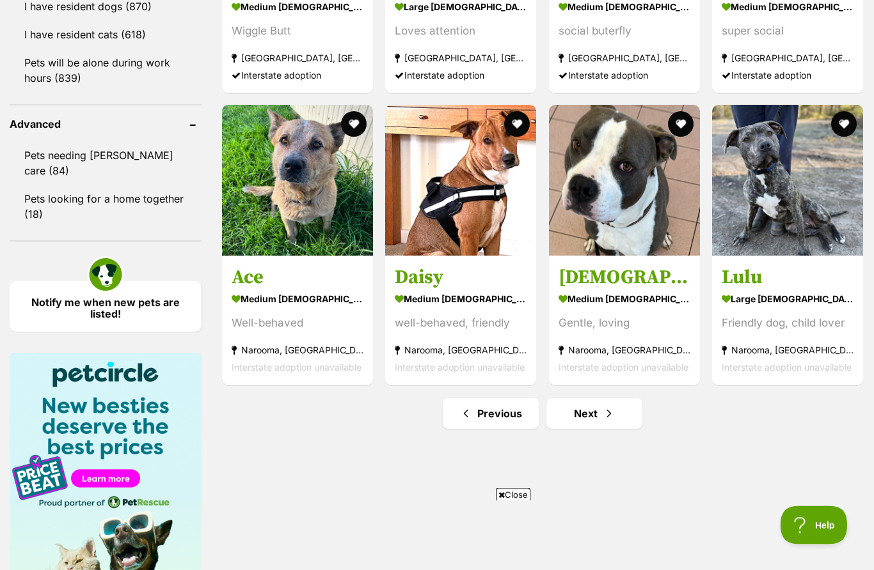
scroll to position [1611, 0]
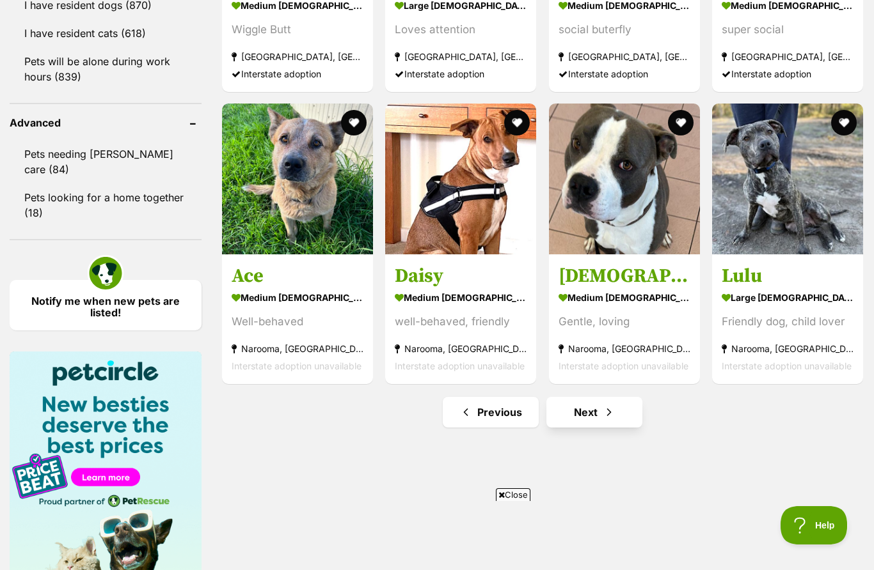
click at [623, 409] on link "Next" at bounding box center [594, 412] width 96 height 31
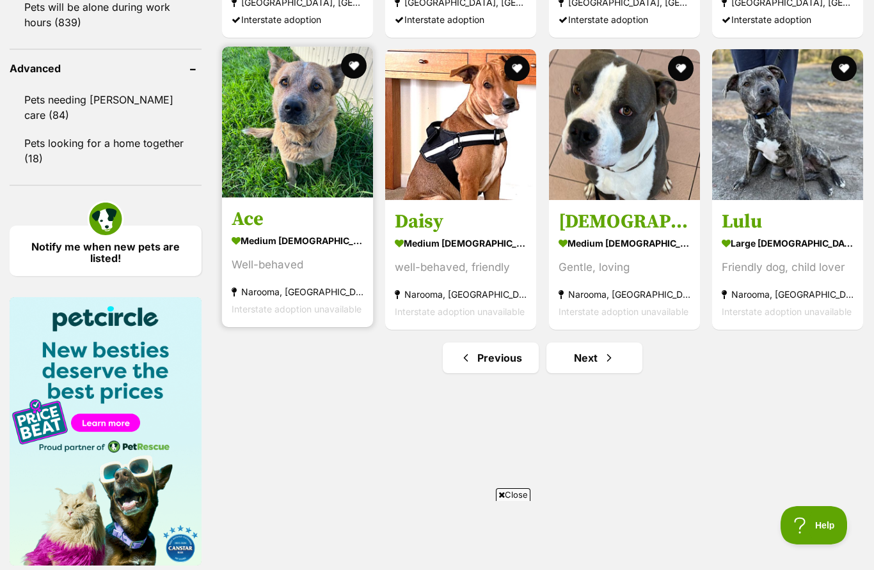
click at [312, 105] on img at bounding box center [297, 122] width 151 height 151
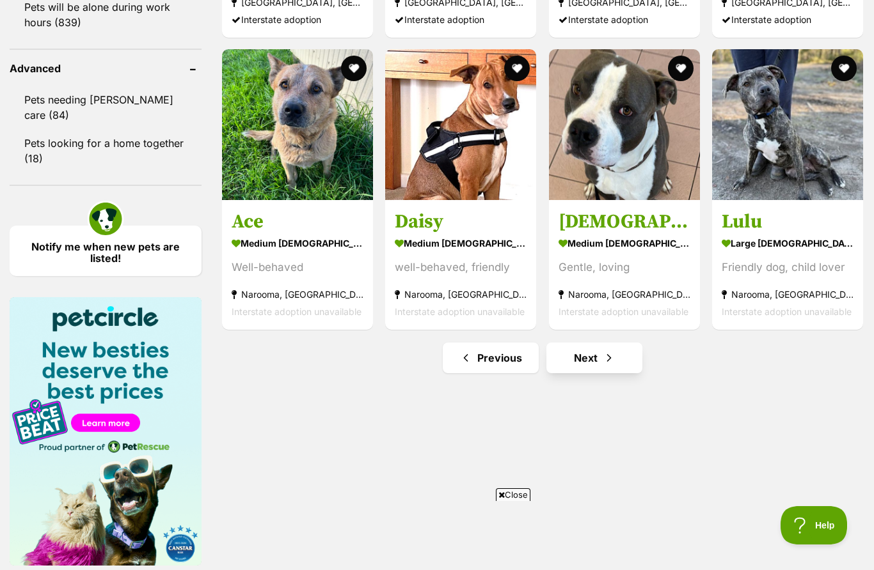
click at [609, 360] on span "Next page" at bounding box center [608, 357] width 13 height 15
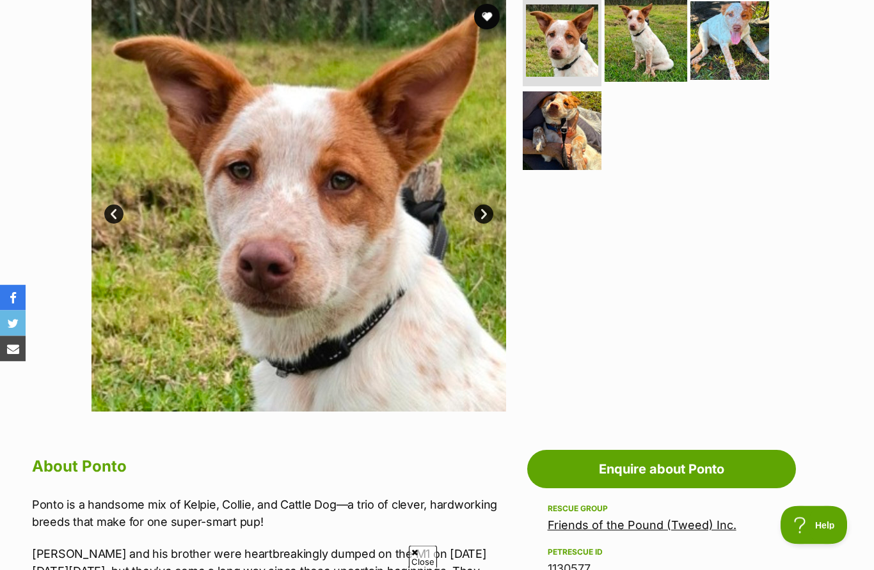
scroll to position [269, 0]
click at [648, 37] on img at bounding box center [645, 40] width 82 height 82
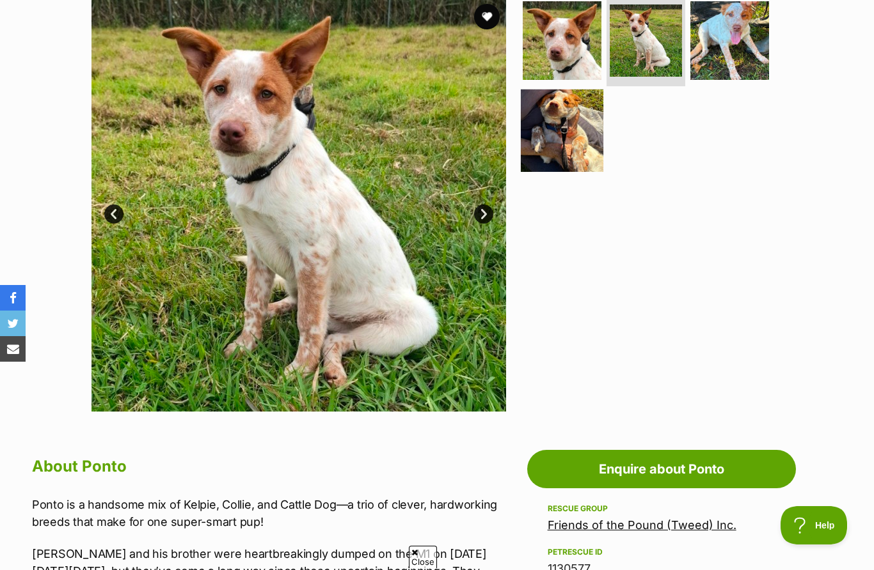
click at [567, 141] on img at bounding box center [562, 131] width 82 height 82
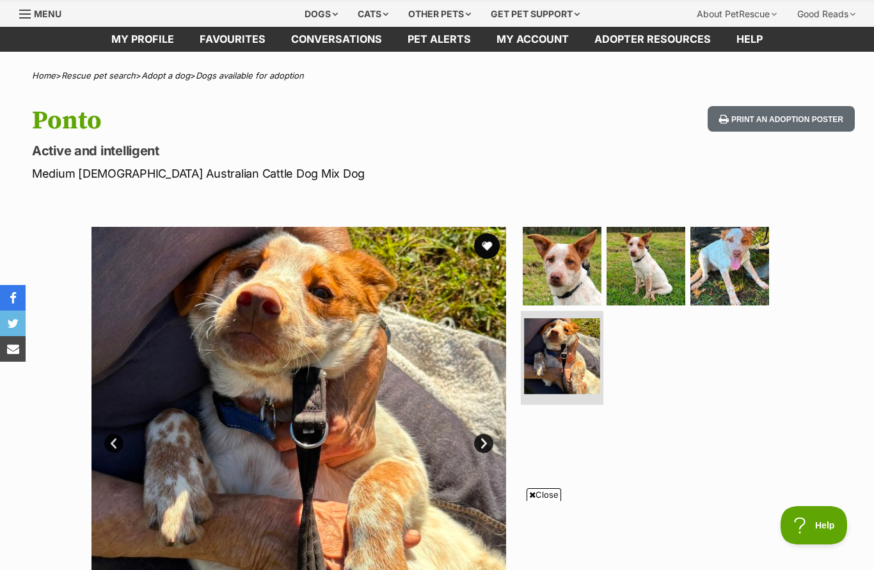
scroll to position [33, 0]
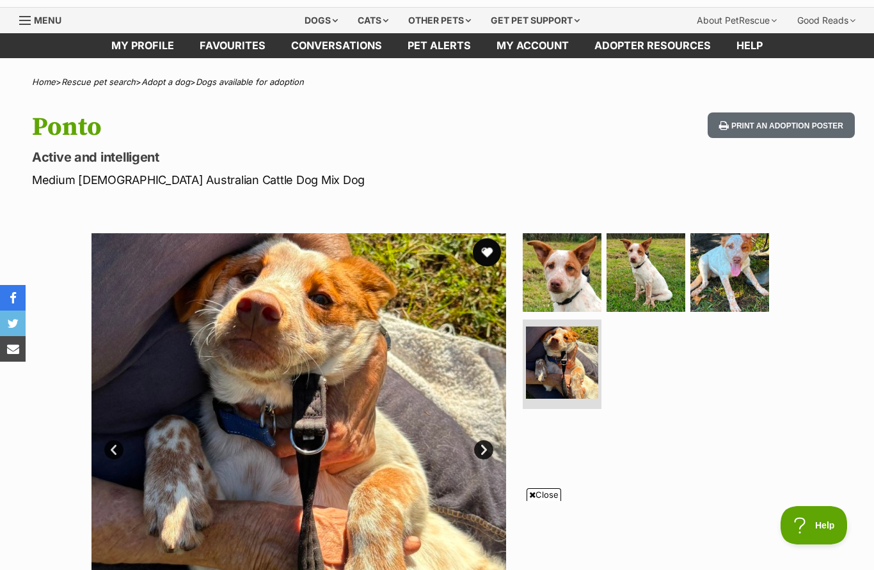
click at [482, 251] on button "favourite" at bounding box center [487, 253] width 28 height 28
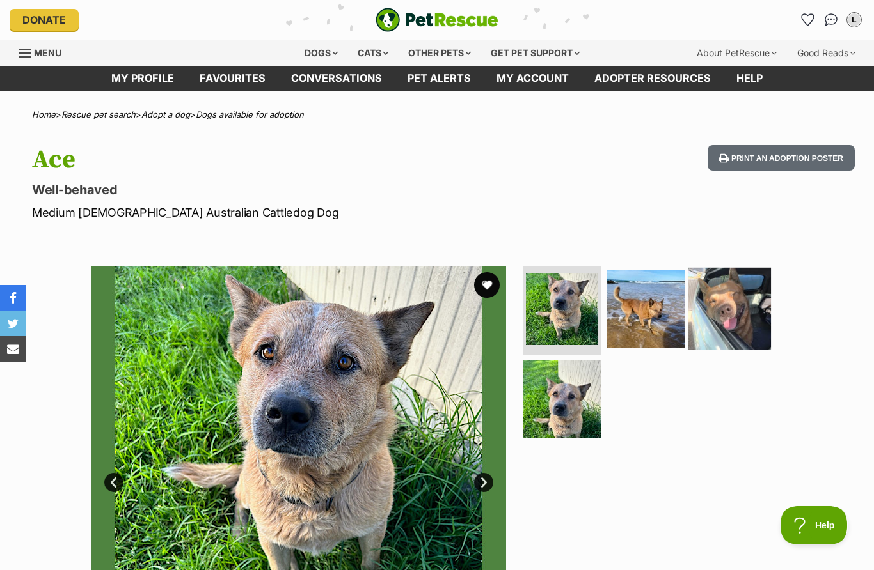
click at [739, 310] on img at bounding box center [729, 308] width 82 height 82
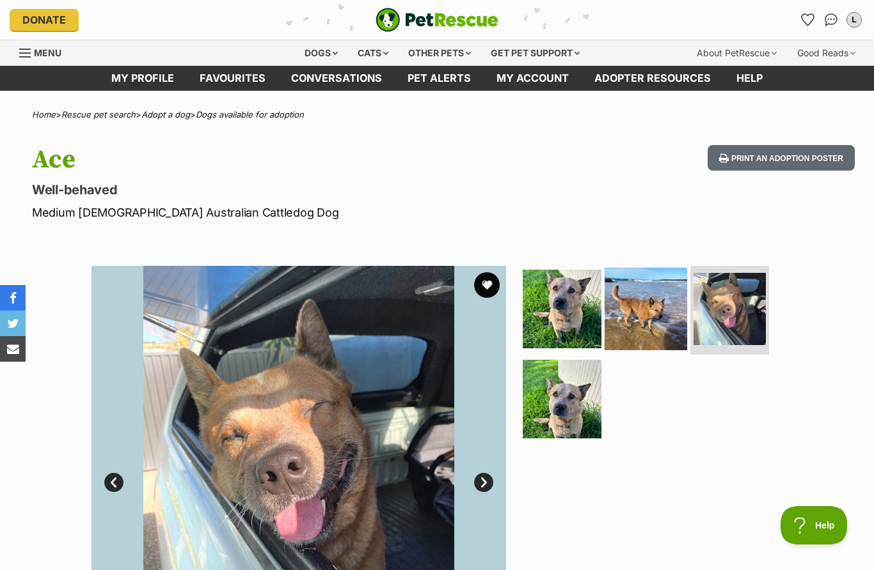
click at [668, 320] on img at bounding box center [645, 308] width 82 height 82
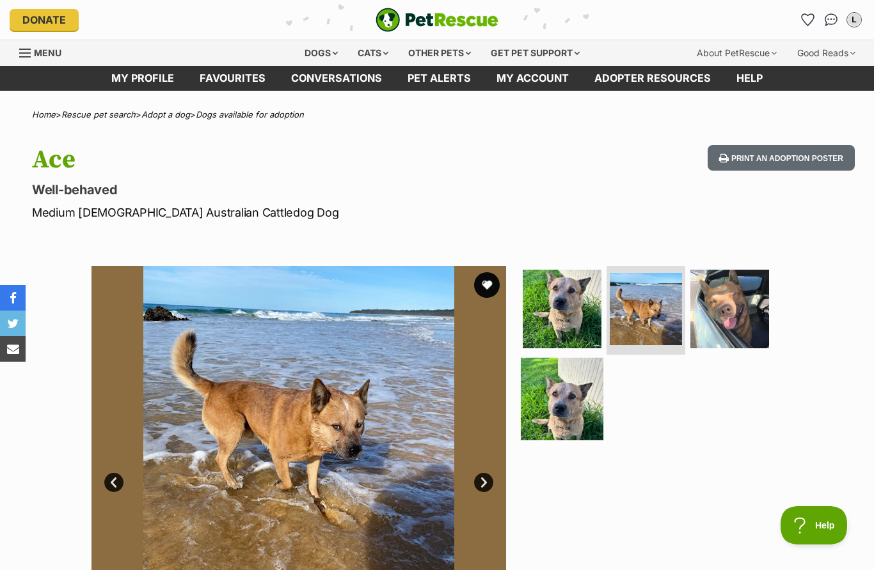
click at [557, 405] on img at bounding box center [562, 399] width 82 height 82
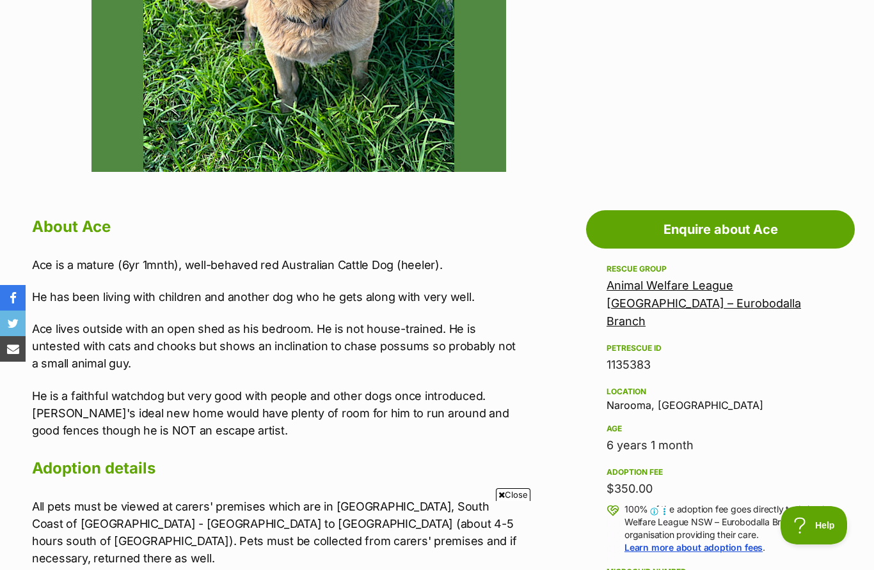
scroll to position [507, 0]
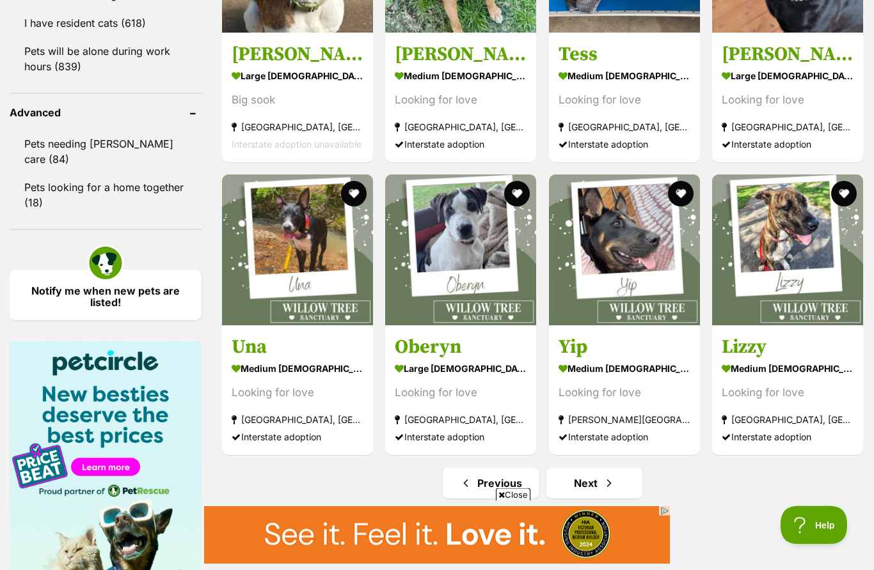
scroll to position [1621, 0]
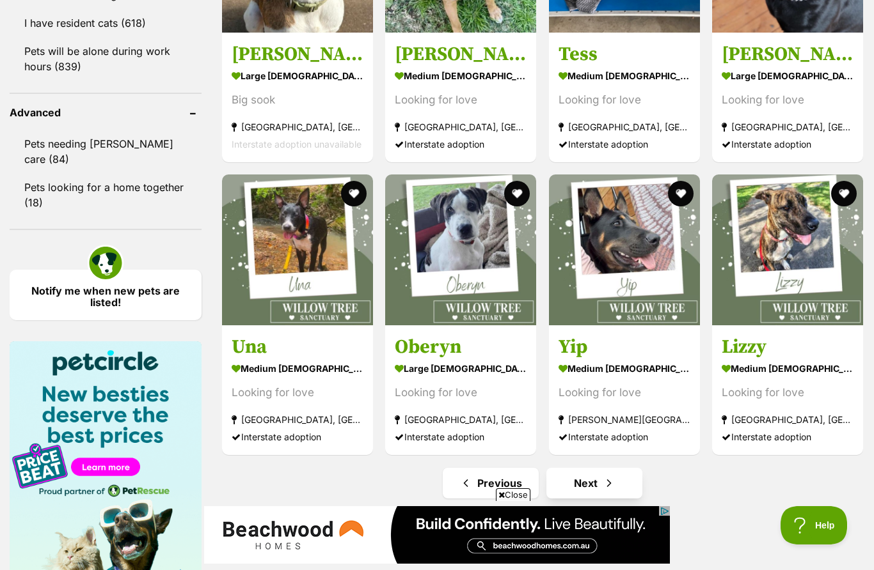
click at [622, 485] on link "Next" at bounding box center [594, 483] width 96 height 31
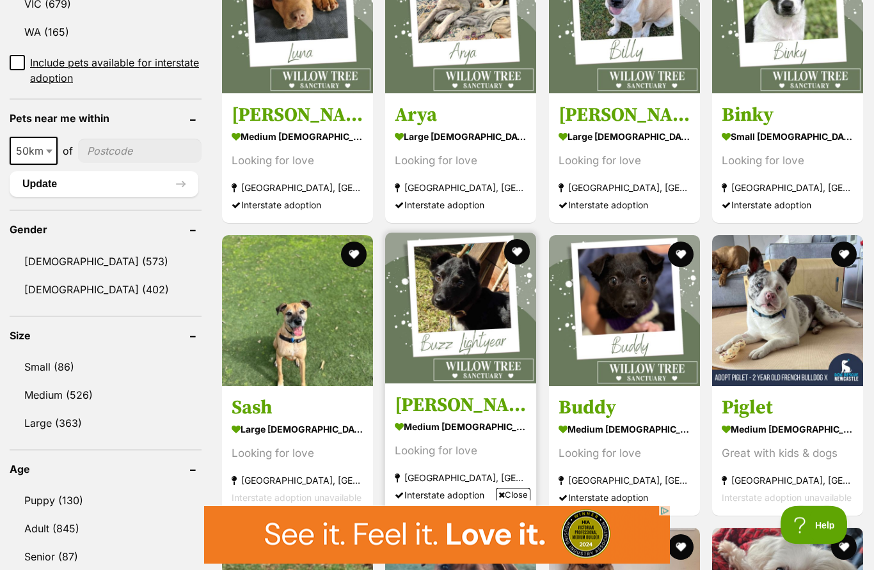
scroll to position [894, 0]
click at [443, 312] on img at bounding box center [460, 308] width 151 height 151
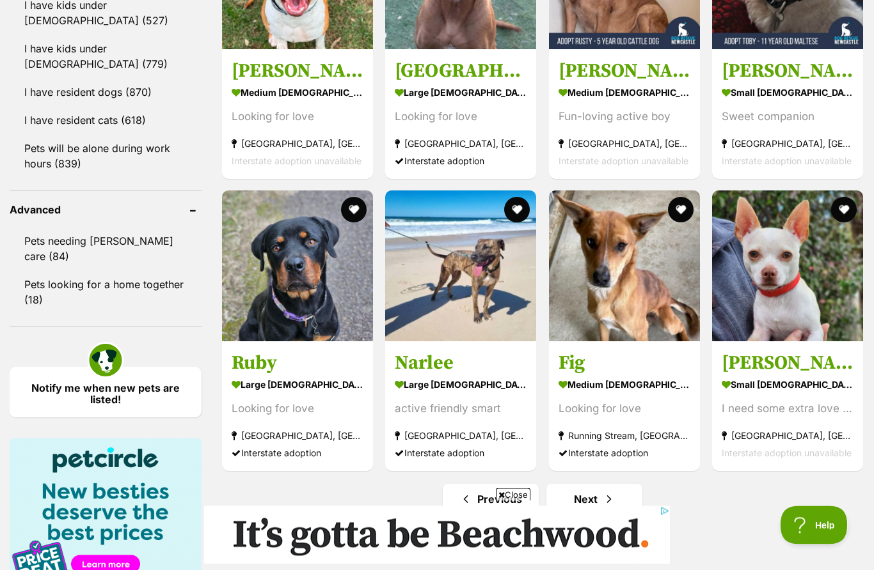
scroll to position [1530, 0]
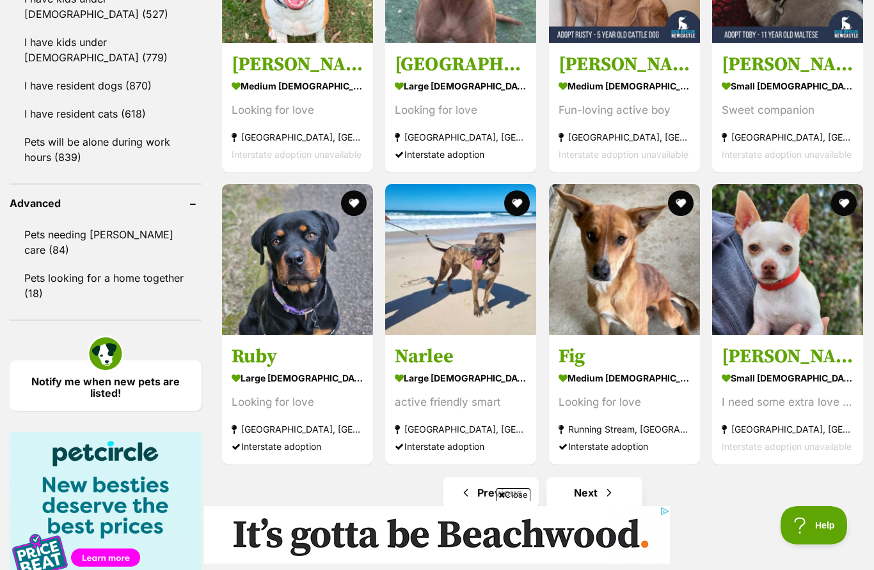
click at [611, 495] on span "Next page" at bounding box center [608, 492] width 13 height 15
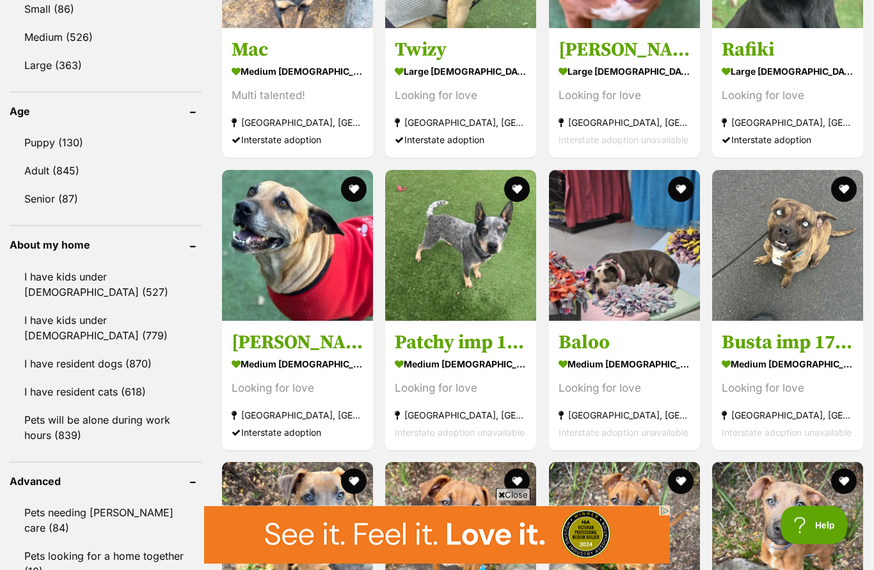
scroll to position [1252, 0]
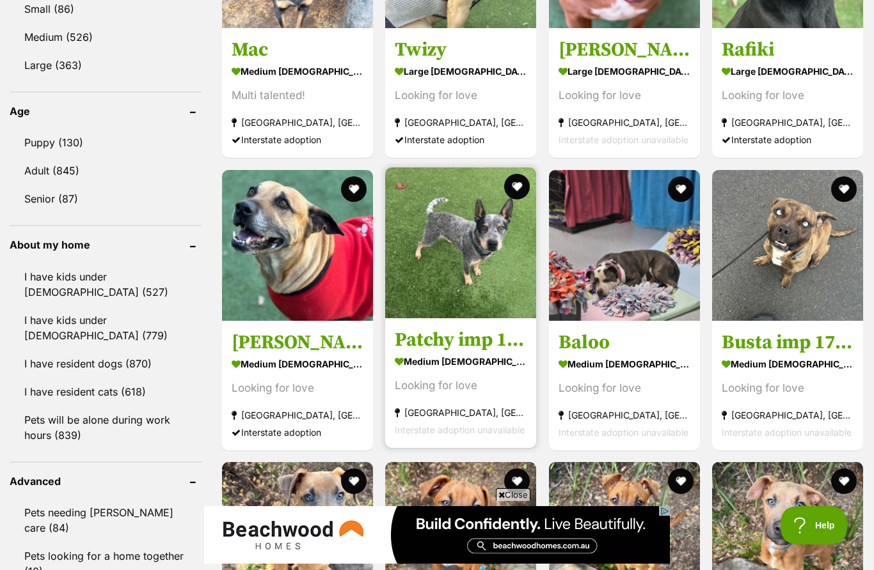
click at [448, 258] on img at bounding box center [460, 243] width 151 height 151
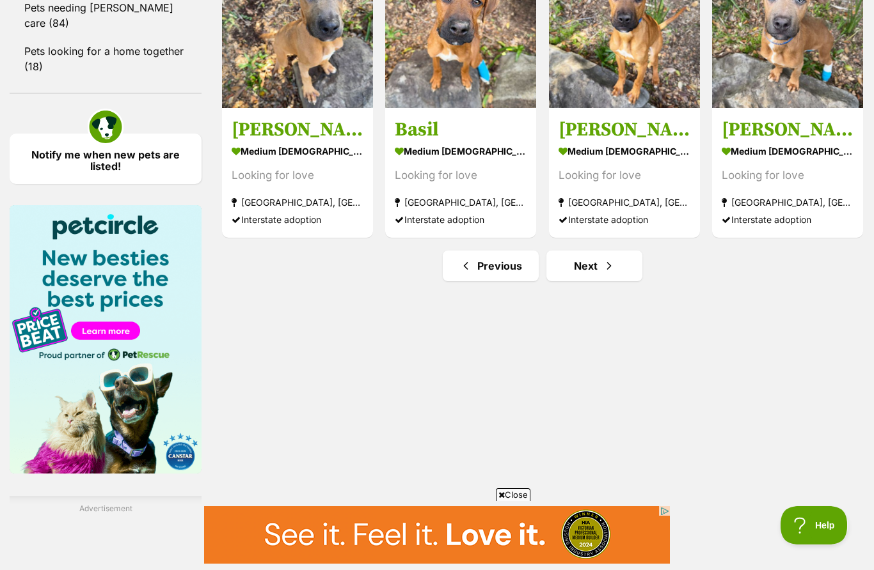
scroll to position [0, 0]
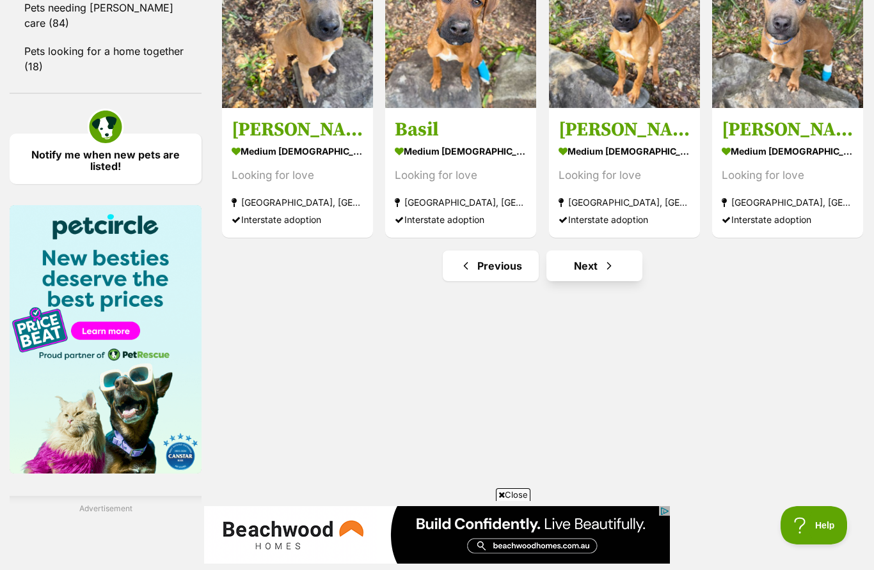
click at [620, 276] on link "Next" at bounding box center [594, 266] width 96 height 31
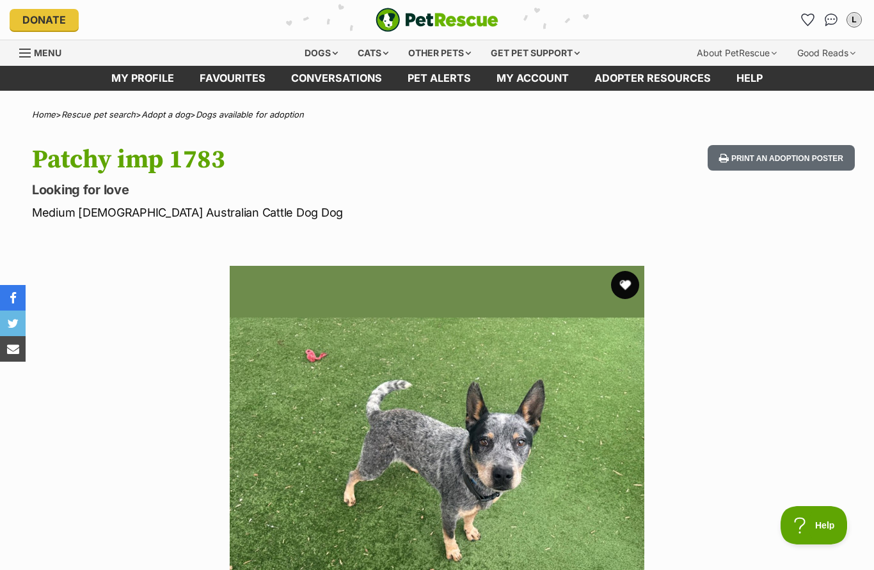
click at [629, 279] on button "favourite" at bounding box center [625, 285] width 28 height 28
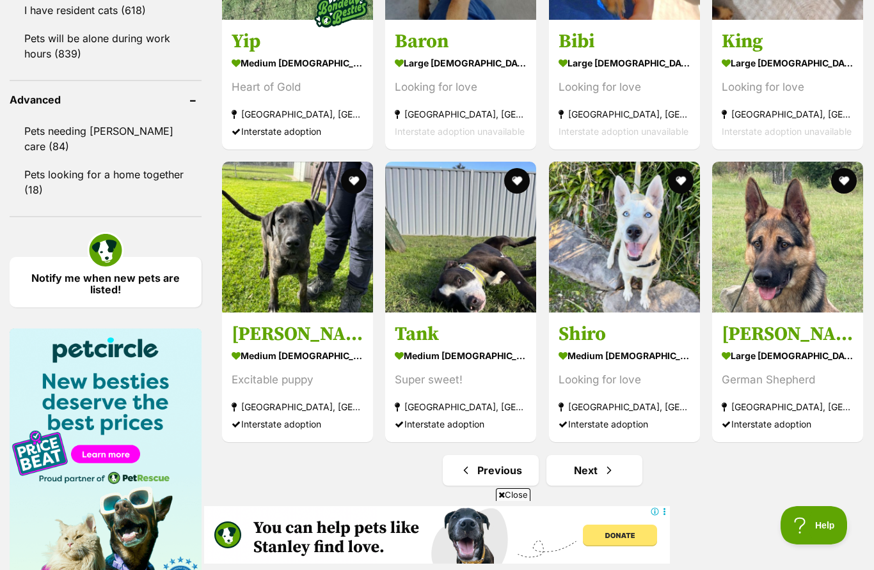
scroll to position [1617, 0]
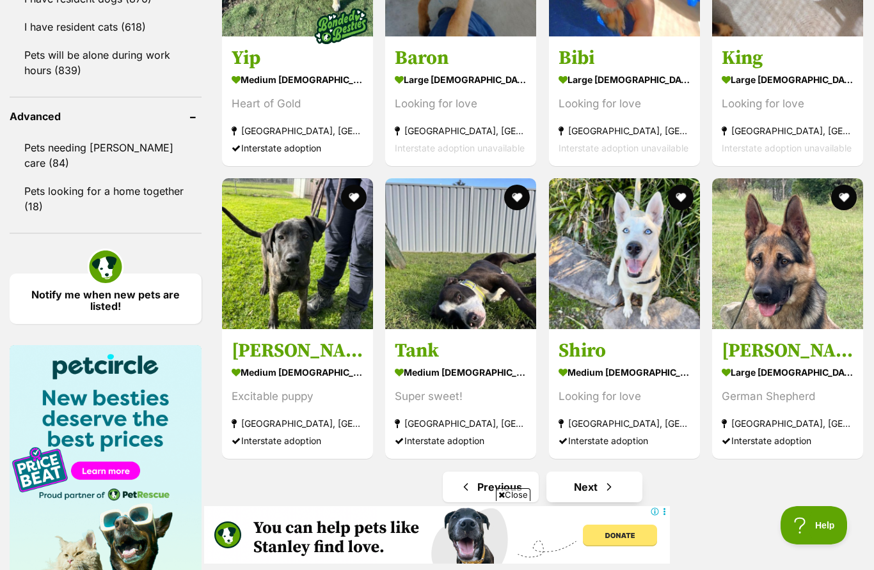
click at [601, 486] on link "Next" at bounding box center [594, 487] width 96 height 31
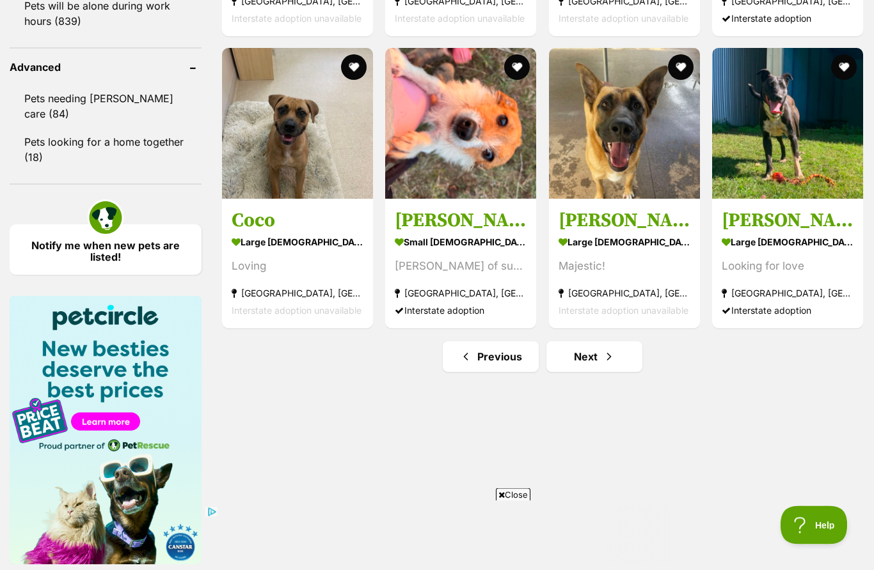
scroll to position [1667, 0]
click at [614, 357] on span "Next page" at bounding box center [608, 356] width 13 height 15
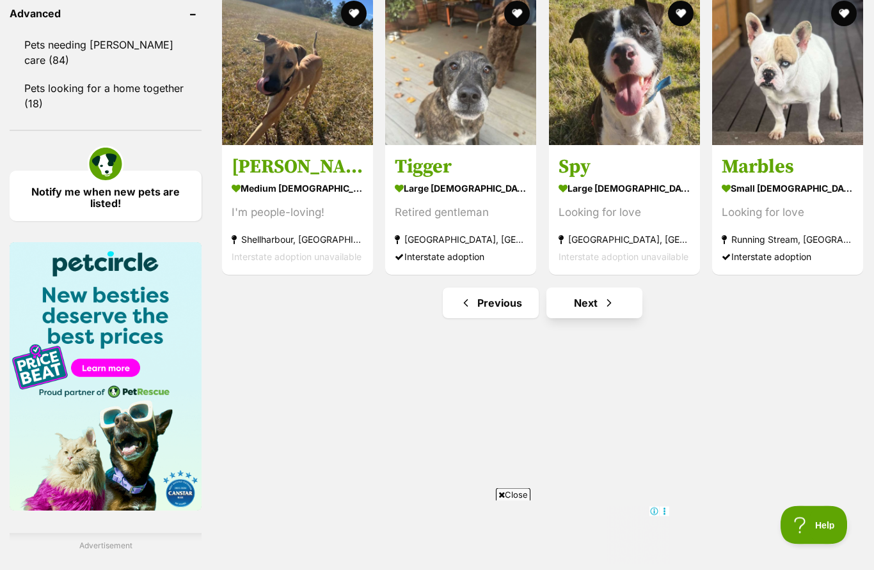
scroll to position [1720, 0]
click at [586, 299] on link "Next" at bounding box center [594, 303] width 96 height 31
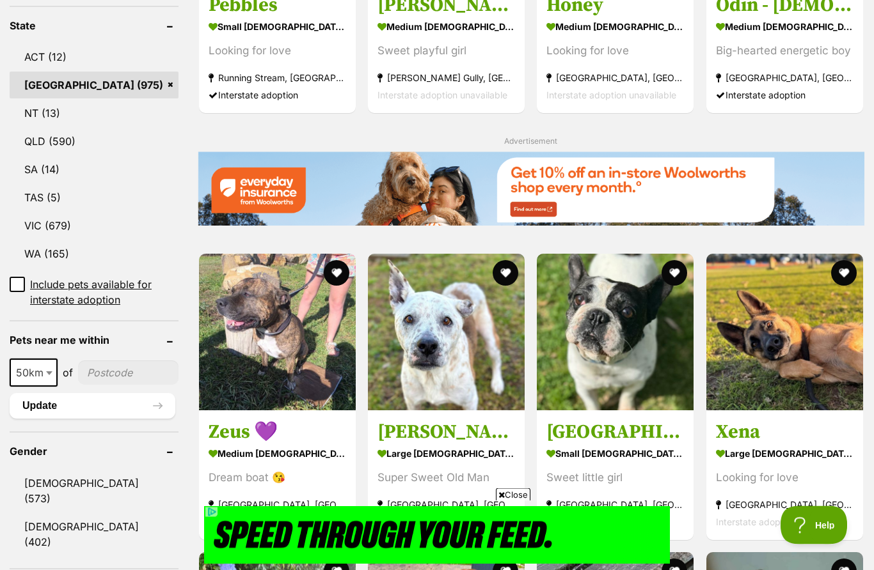
scroll to position [672, 0]
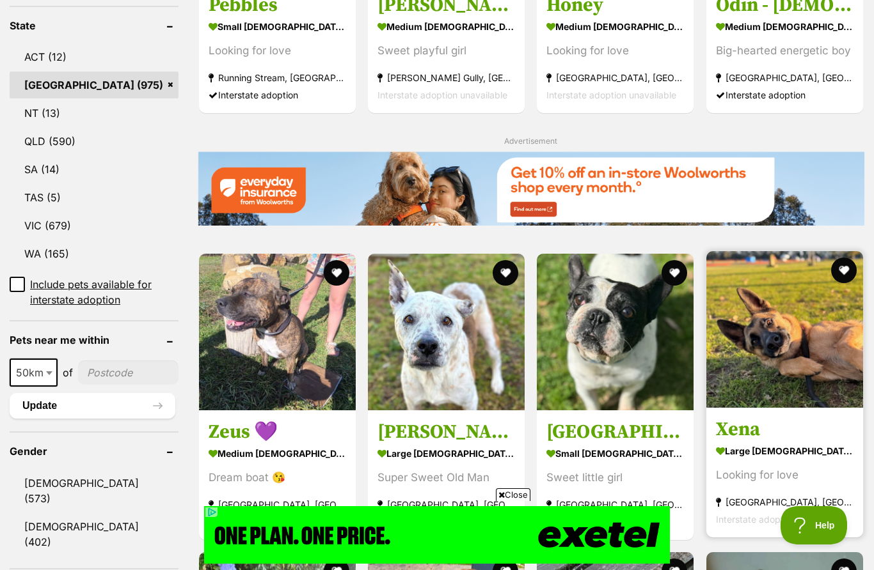
click at [816, 381] on img at bounding box center [784, 329] width 157 height 157
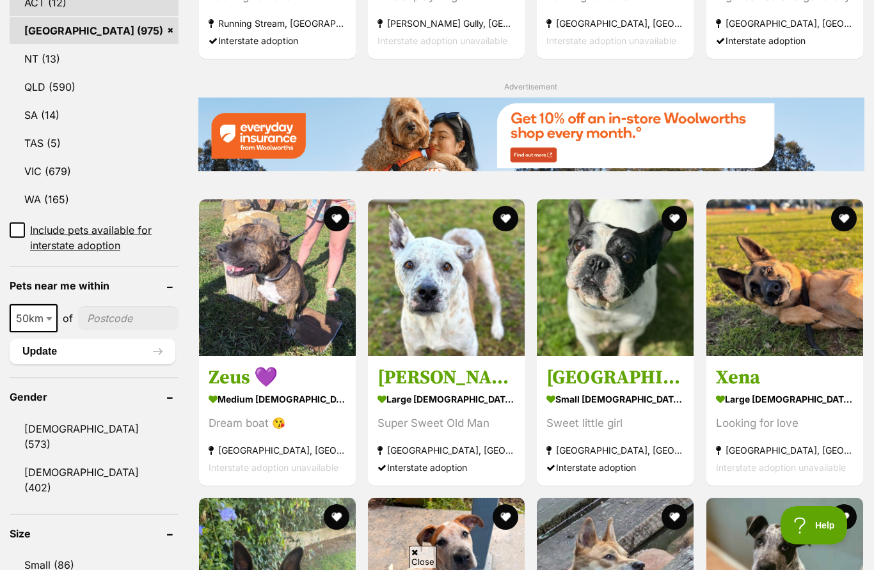
scroll to position [0, 0]
click at [63, 16] on link "ACT (12)" at bounding box center [94, 2] width 169 height 27
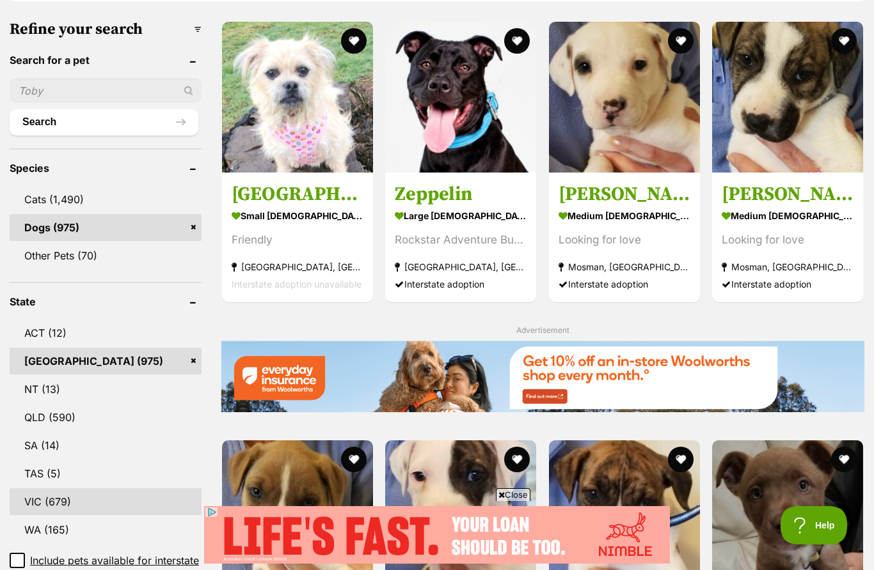
click at [77, 496] on link "VIC (679)" at bounding box center [106, 502] width 192 height 27
